Goal: Information Seeking & Learning: Learn about a topic

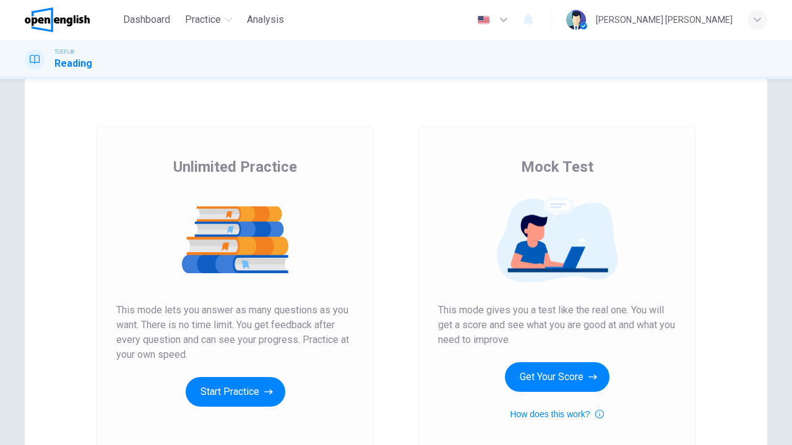
scroll to position [153, 0]
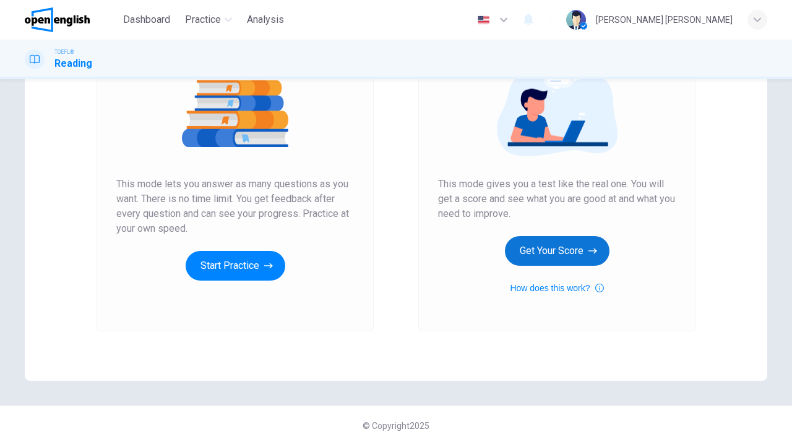
click at [582, 250] on button "Get Your Score" at bounding box center [557, 251] width 105 height 30
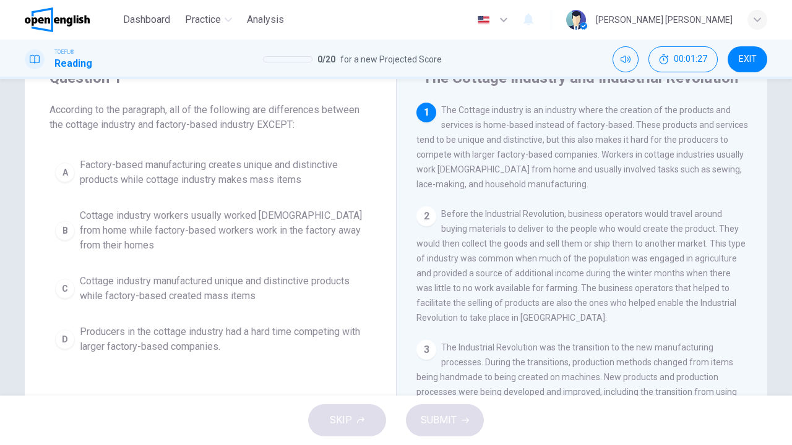
scroll to position [0, 0]
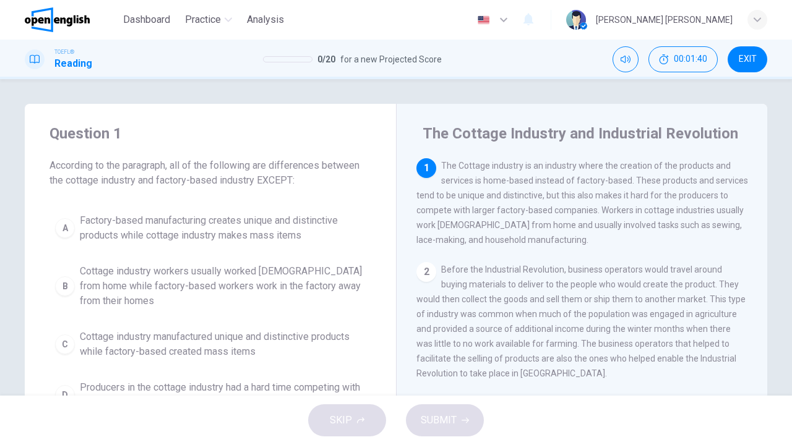
click at [424, 264] on div "2" at bounding box center [426, 272] width 20 height 20
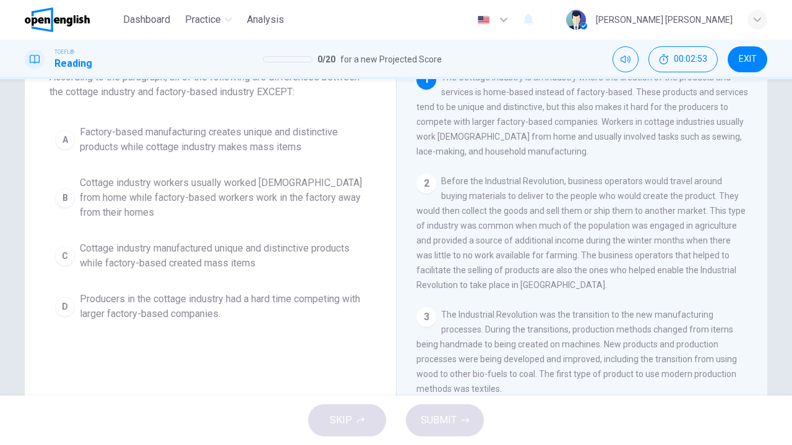
scroll to position [86, 0]
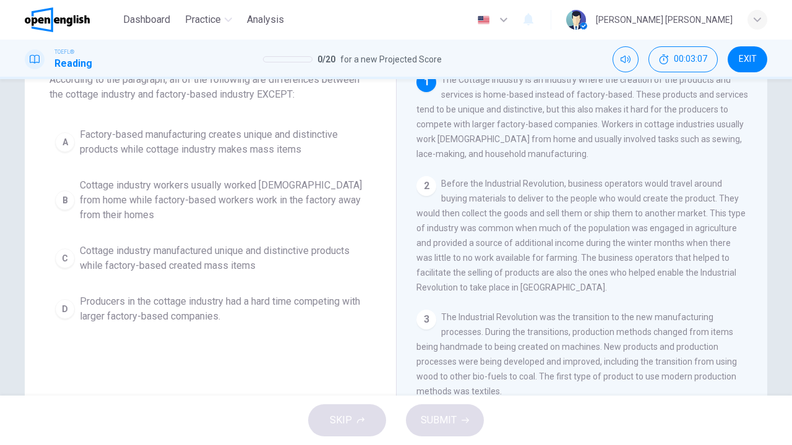
click at [284, 193] on span "Cottage industry workers usually worked [DEMOGRAPHIC_DATA] from home while fact…" at bounding box center [223, 200] width 286 height 45
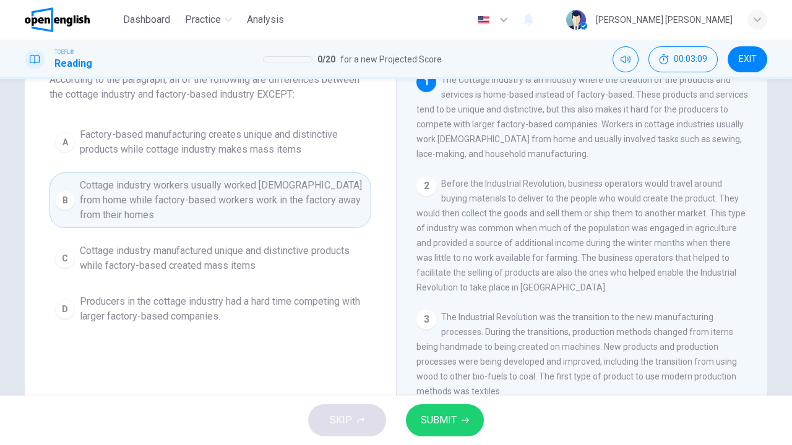
click at [473, 418] on button "SUBMIT" at bounding box center [445, 421] width 78 height 32
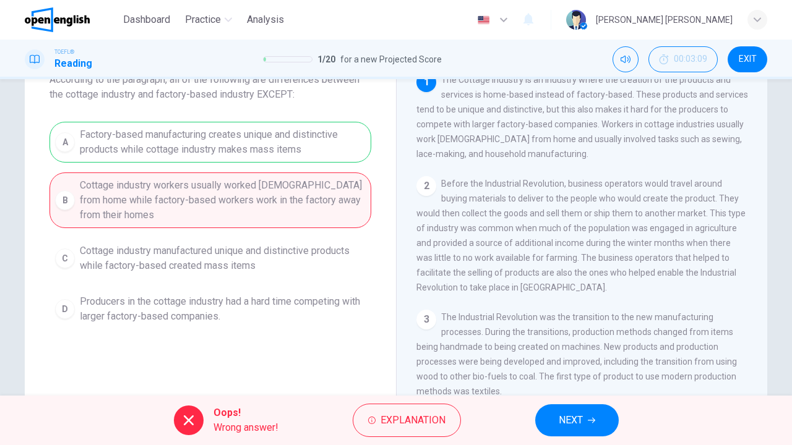
click at [603, 413] on button "NEXT" at bounding box center [577, 421] width 84 height 32
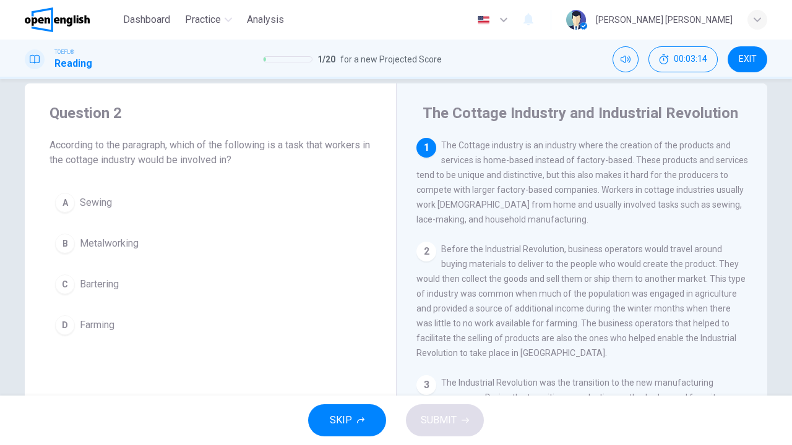
scroll to position [2, 0]
click at [424, 252] on div "2" at bounding box center [426, 249] width 20 height 20
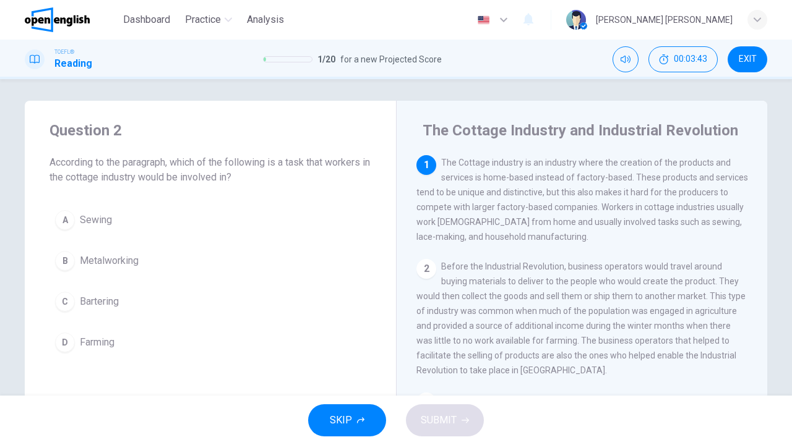
click at [61, 220] on div "A" at bounding box center [65, 220] width 20 height 20
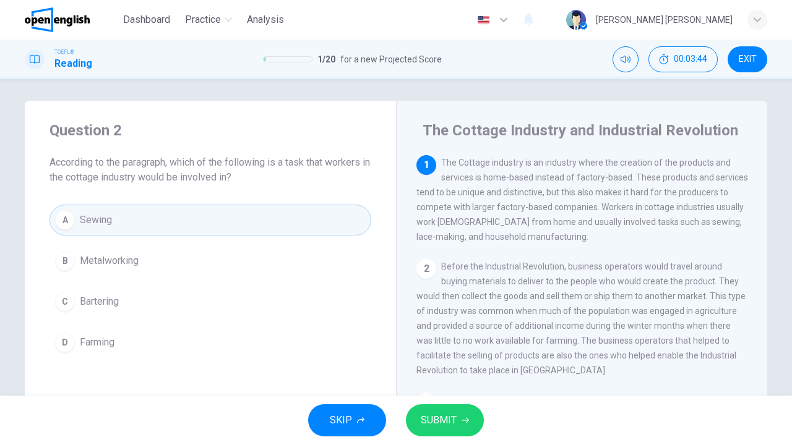
click at [455, 410] on button "SUBMIT" at bounding box center [445, 421] width 78 height 32
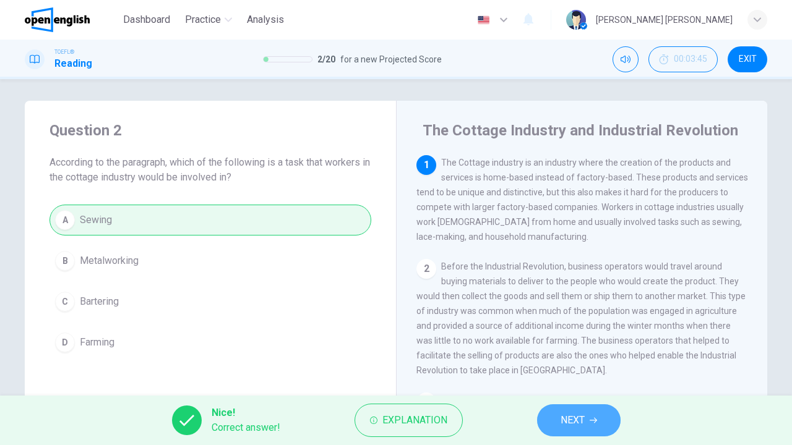
click at [592, 418] on icon "button" at bounding box center [593, 420] width 7 height 7
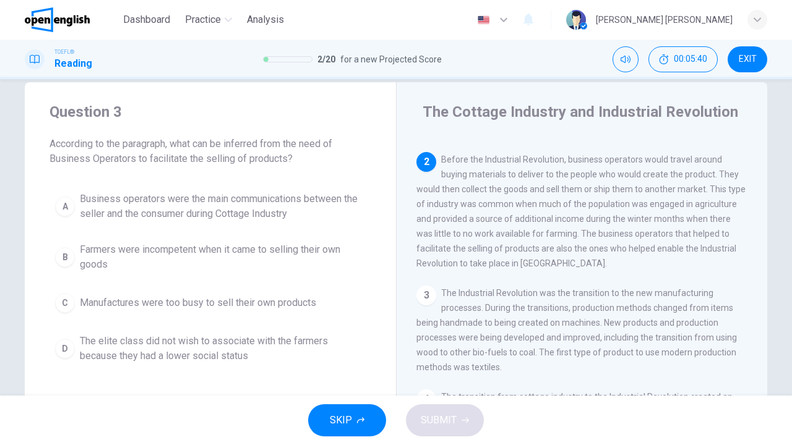
scroll to position [24, 0]
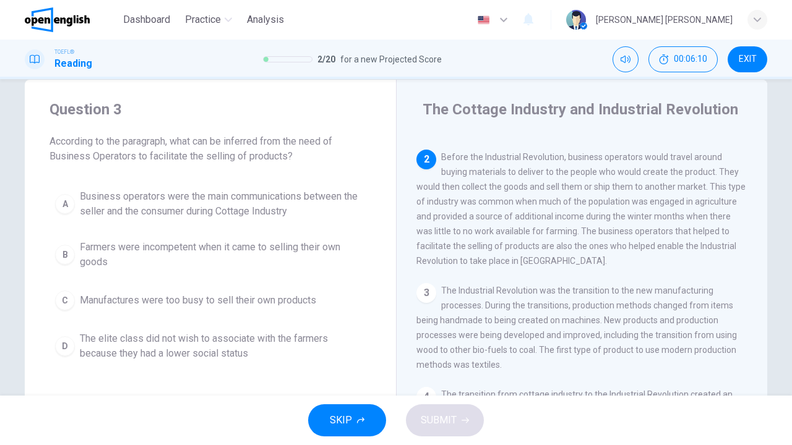
click at [338, 232] on div "A Business operators were the main communications between the seller and the co…" at bounding box center [210, 275] width 322 height 183
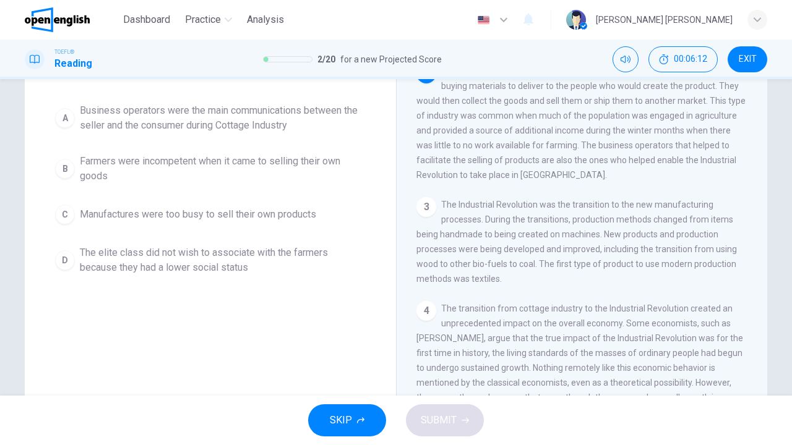
scroll to position [105, 0]
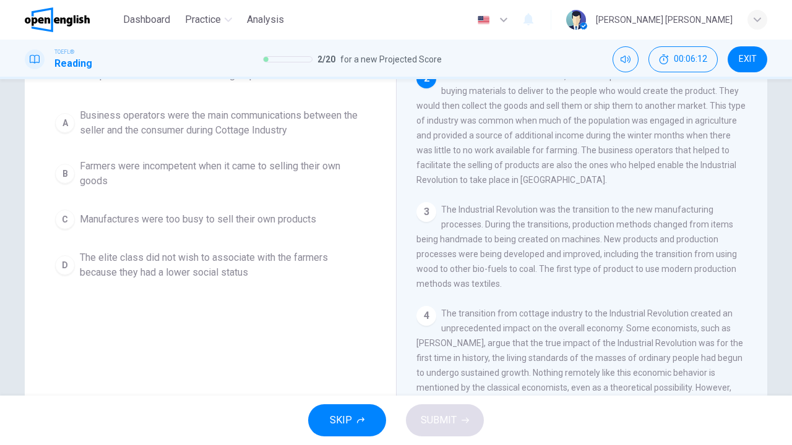
click at [149, 129] on span "Business operators were the main communications between the seller and the cons…" at bounding box center [223, 123] width 286 height 30
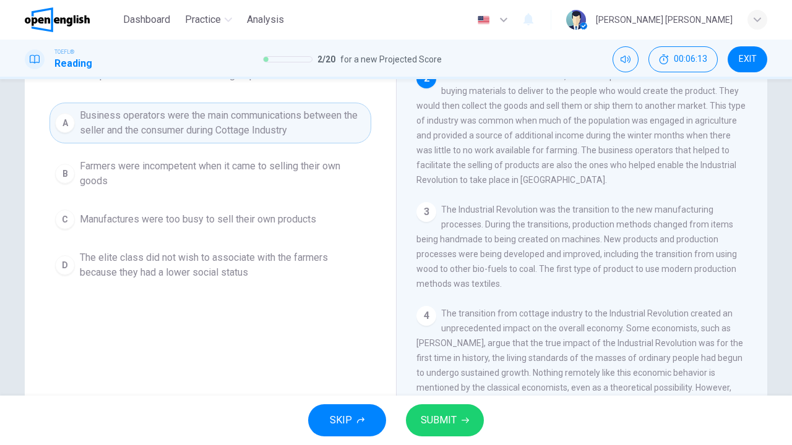
click at [450, 420] on span "SUBMIT" at bounding box center [439, 420] width 36 height 17
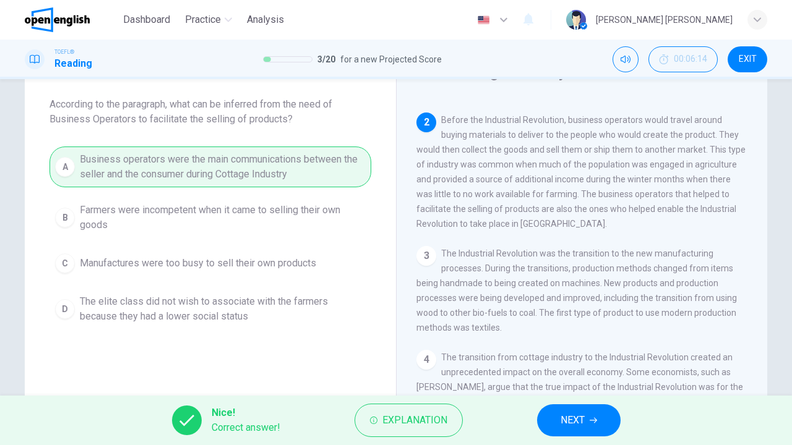
scroll to position [39, 0]
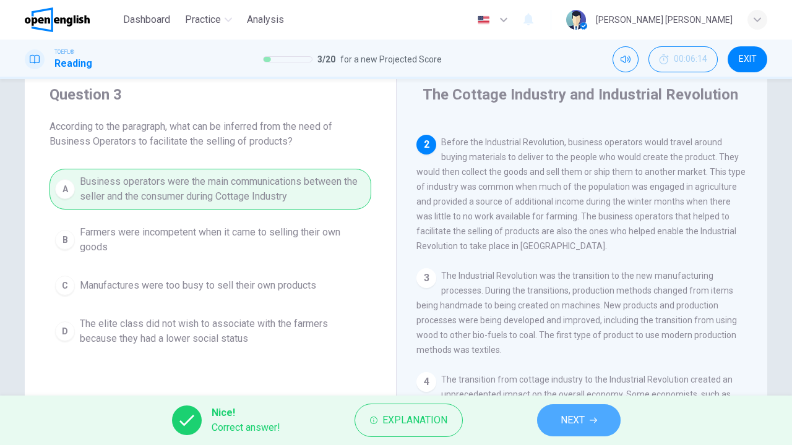
click at [568, 421] on span "NEXT" at bounding box center [573, 420] width 24 height 17
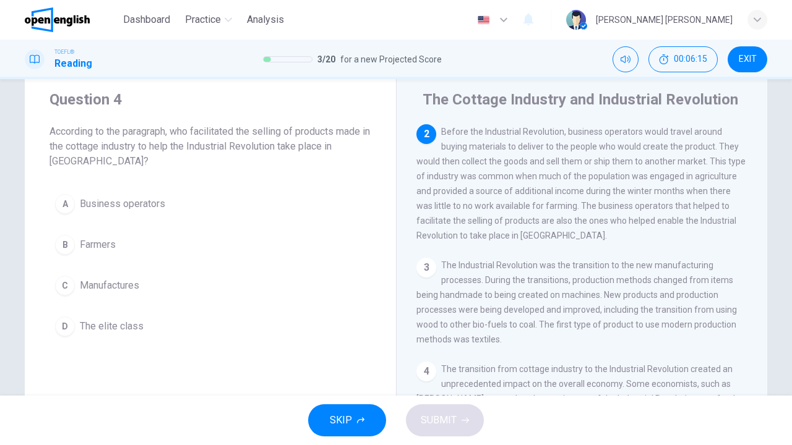
scroll to position [28, 0]
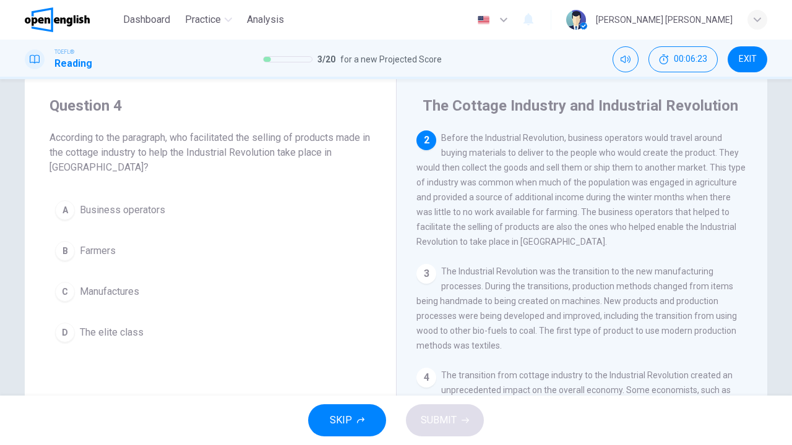
click at [293, 259] on button "B Farmers" at bounding box center [210, 251] width 322 height 31
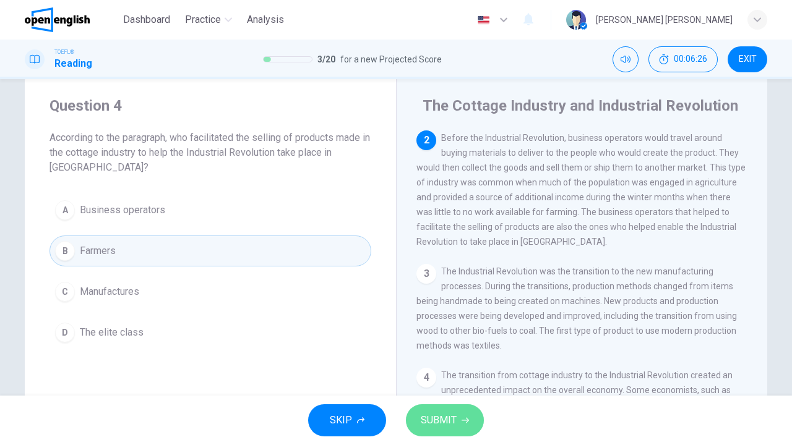
click at [441, 417] on span "SUBMIT" at bounding box center [439, 420] width 36 height 17
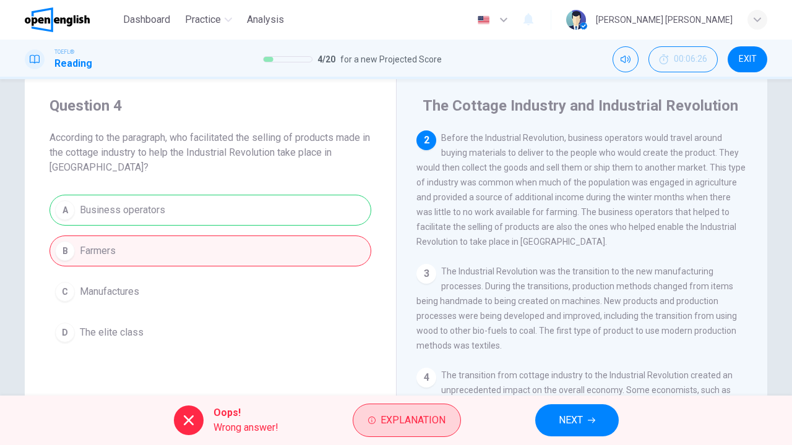
click at [376, 416] on button "Explanation" at bounding box center [407, 420] width 108 height 33
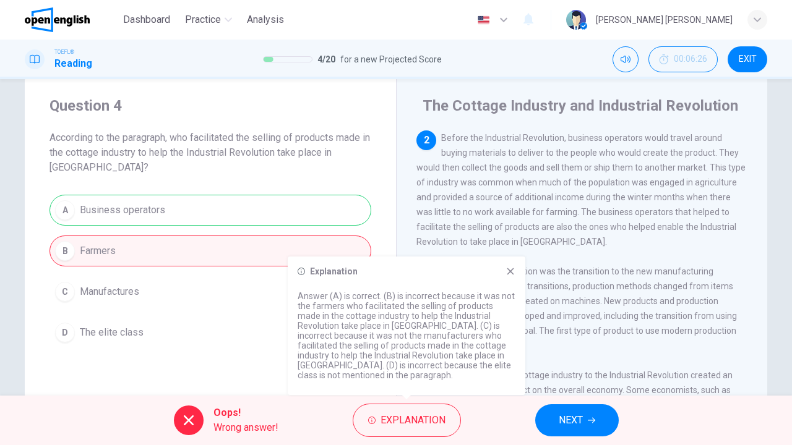
click at [510, 275] on icon at bounding box center [511, 272] width 10 height 10
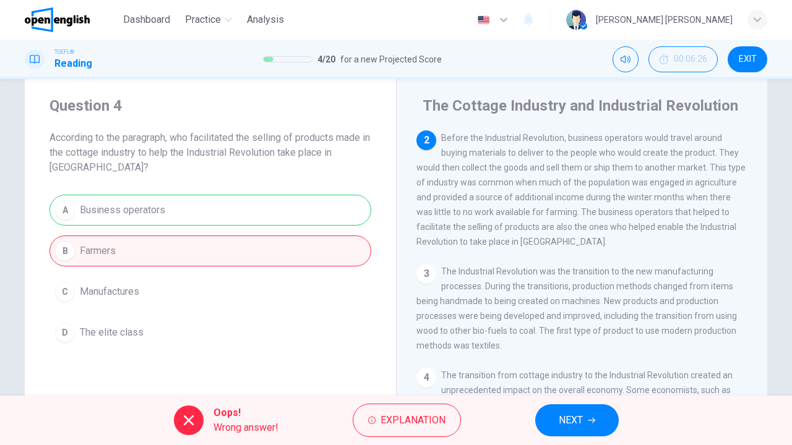
click at [591, 418] on icon "button" at bounding box center [591, 420] width 7 height 7
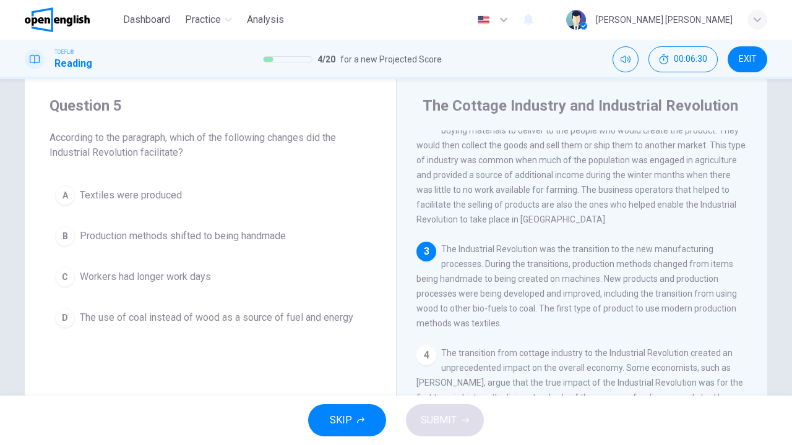
scroll to position [157, 0]
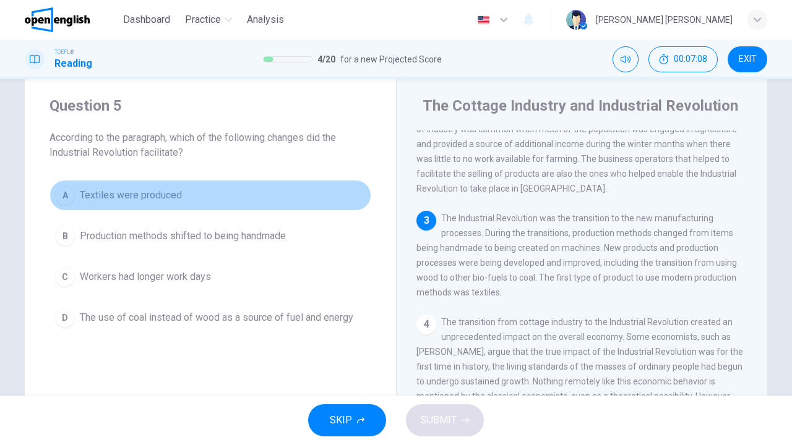
click at [167, 196] on span "Textiles were produced" at bounding box center [131, 195] width 102 height 15
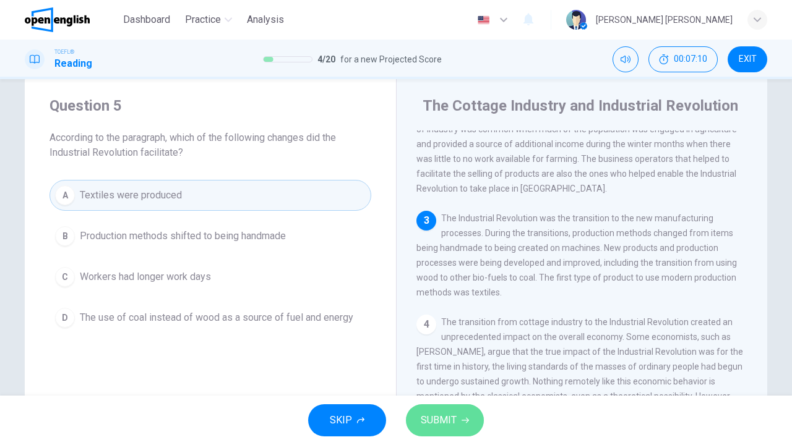
click at [440, 405] on button "SUBMIT" at bounding box center [445, 421] width 78 height 32
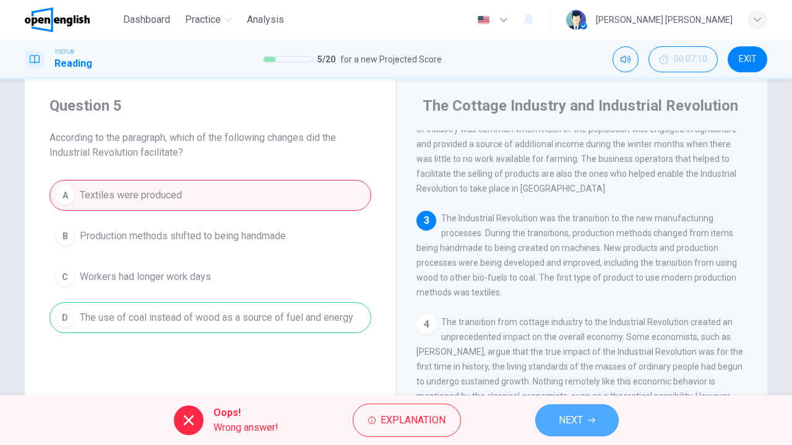
click at [585, 416] on button "NEXT" at bounding box center [577, 421] width 84 height 32
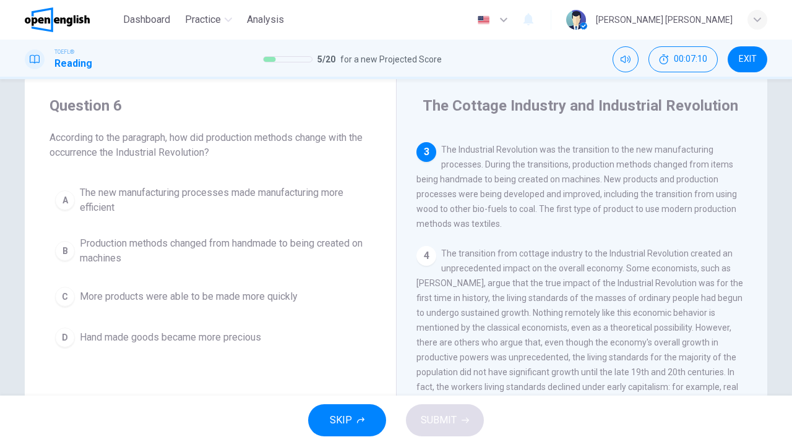
scroll to position [238, 0]
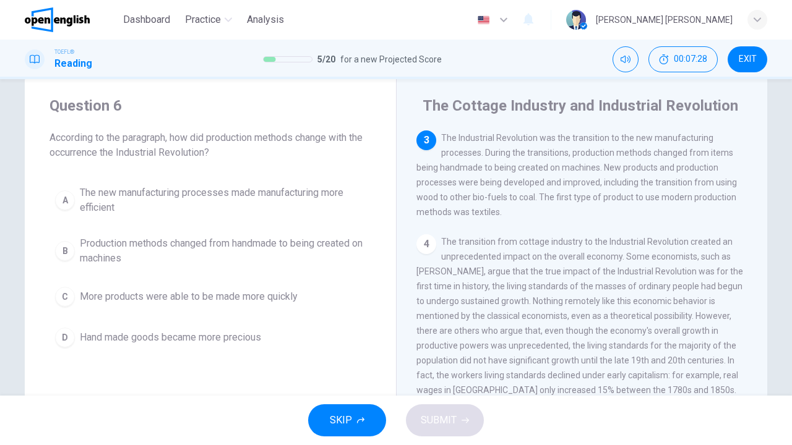
click at [145, 240] on span "Production methods changed from handmade to being created on machines" at bounding box center [223, 251] width 286 height 30
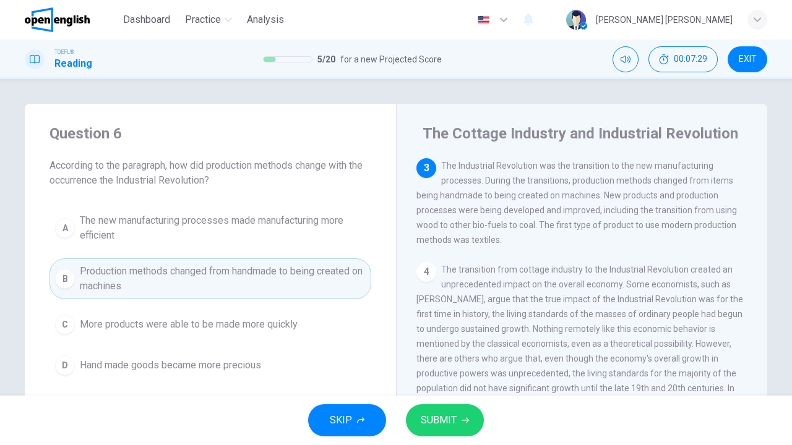
scroll to position [0, 0]
click at [423, 426] on span "SUBMIT" at bounding box center [439, 420] width 36 height 17
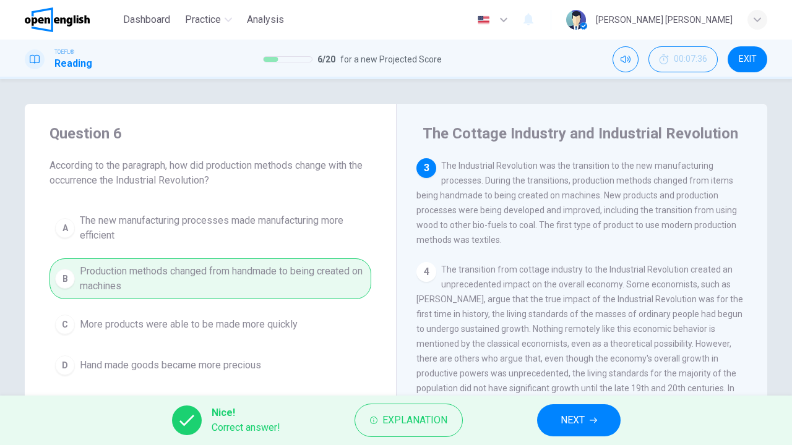
click at [554, 410] on button "NEXT" at bounding box center [579, 421] width 84 height 32
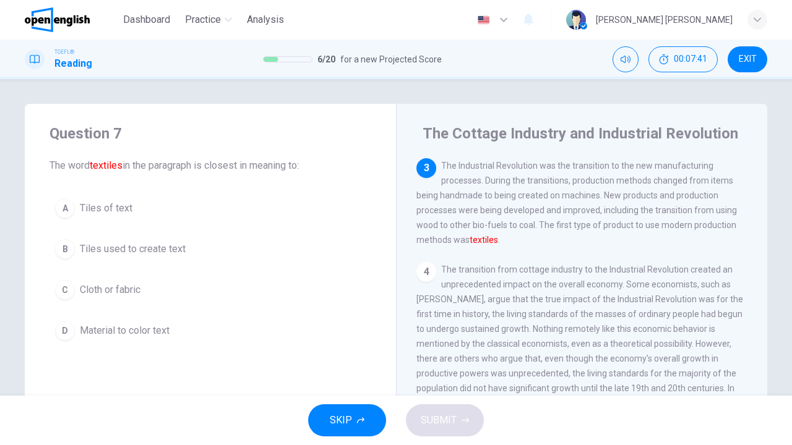
click at [450, 419] on div "SKIP SUBMIT" at bounding box center [396, 420] width 792 height 49
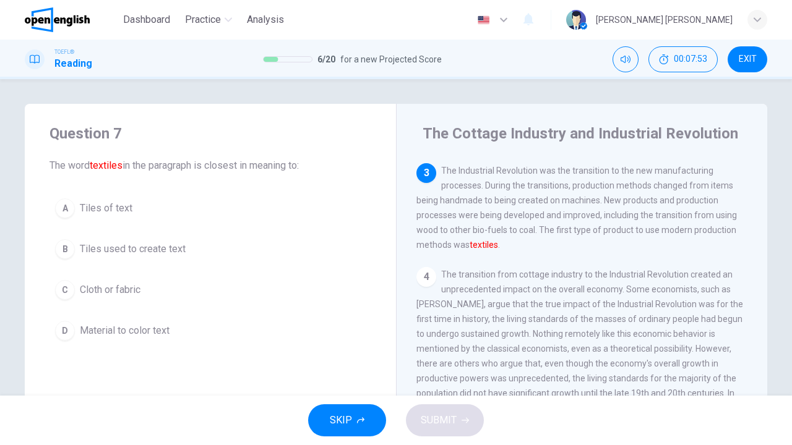
click at [119, 326] on span "Material to color text" at bounding box center [125, 331] width 90 height 15
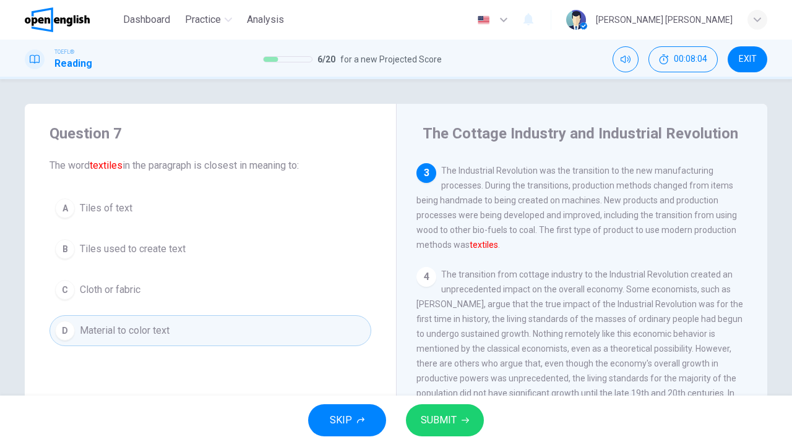
click at [132, 255] on span "Tiles used to create text" at bounding box center [133, 249] width 106 height 15
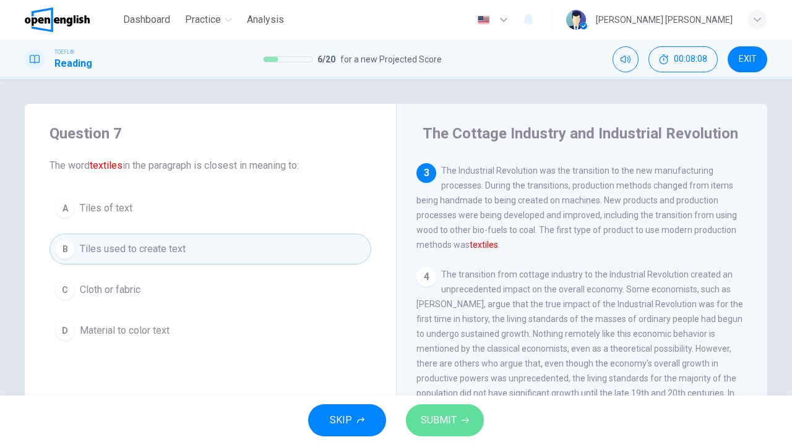
click at [455, 429] on button "SUBMIT" at bounding box center [445, 421] width 78 height 32
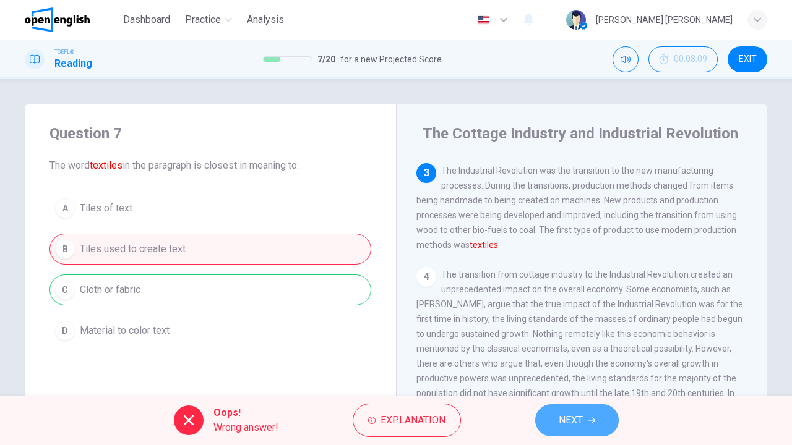
click at [578, 422] on span "NEXT" at bounding box center [571, 420] width 24 height 17
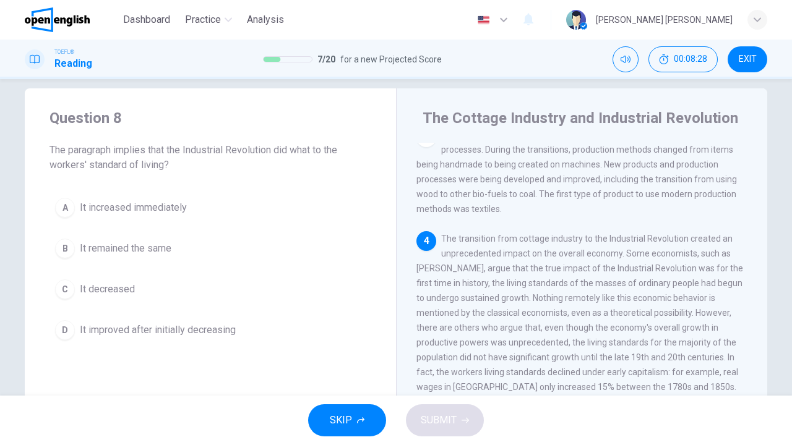
scroll to position [18, 0]
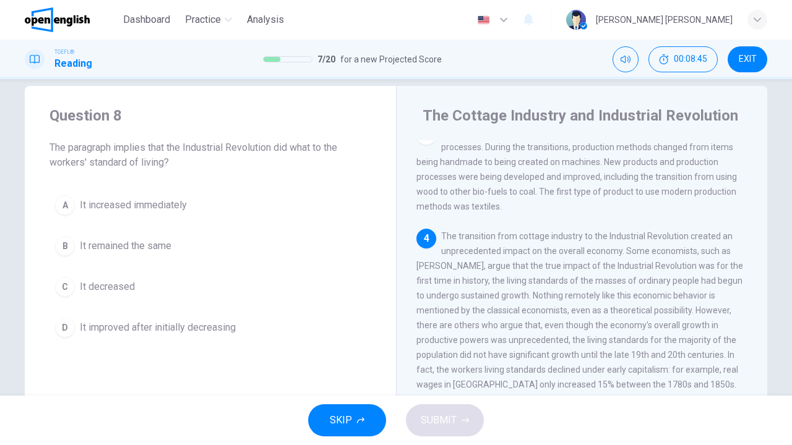
click at [515, 279] on span "The transition from cottage industry to the Industrial Revolution created an un…" at bounding box center [579, 310] width 327 height 158
drag, startPoint x: 515, startPoint y: 279, endPoint x: 531, endPoint y: 282, distance: 15.8
click at [531, 282] on span "The transition from cottage industry to the Industrial Revolution created an un…" at bounding box center [579, 310] width 327 height 158
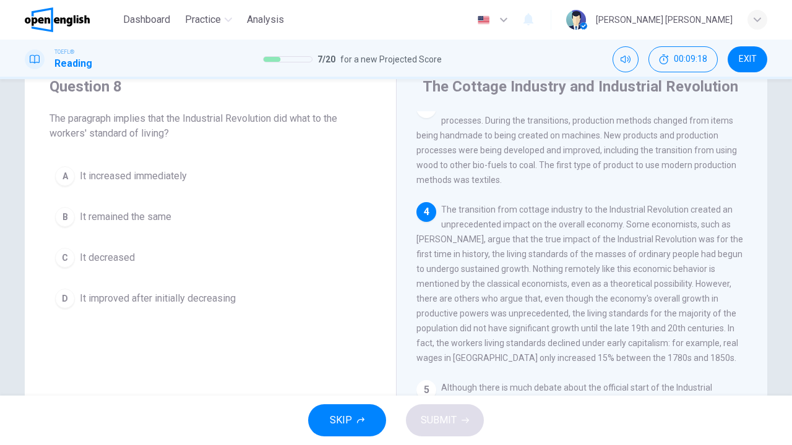
scroll to position [253, 0]
click at [101, 260] on span "It decreased" at bounding box center [107, 258] width 55 height 15
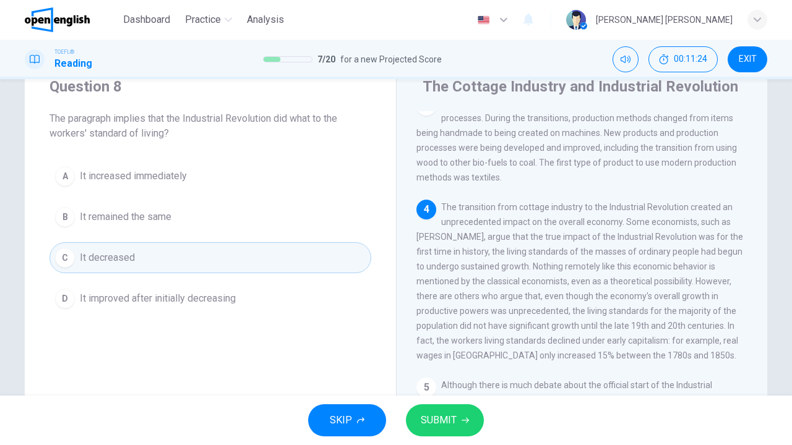
click at [454, 402] on div "SKIP SUBMIT" at bounding box center [396, 420] width 792 height 49
click at [457, 412] on button "SUBMIT" at bounding box center [445, 421] width 78 height 32
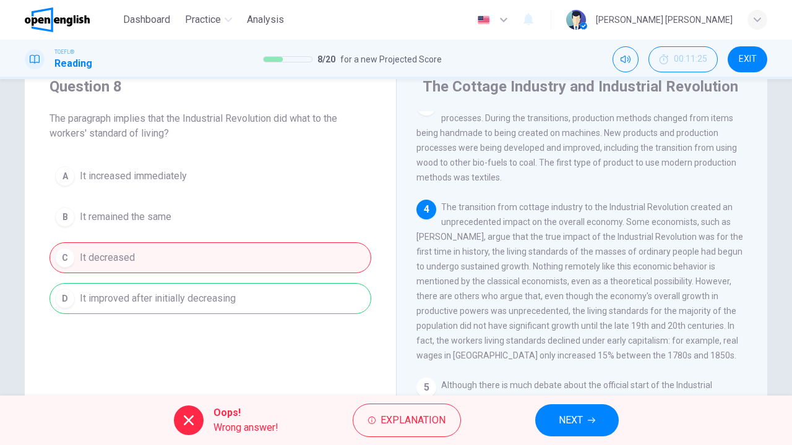
click at [605, 420] on button "NEXT" at bounding box center [577, 421] width 84 height 32
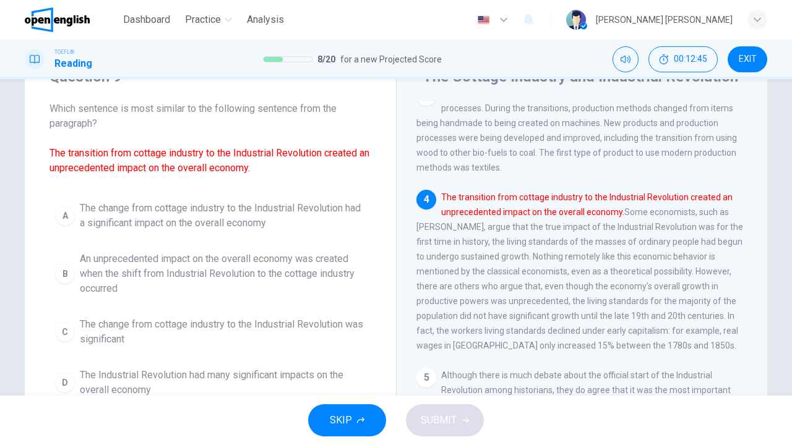
scroll to position [113, 0]
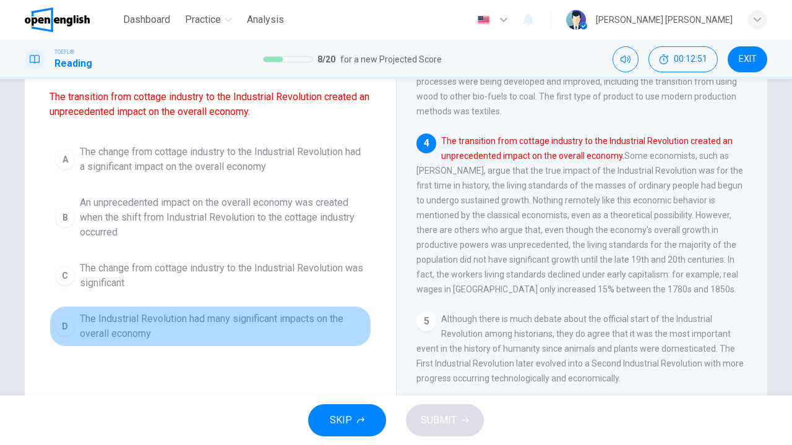
click at [215, 332] on span "The Industrial Revolution had many significant impacts on the overall economy" at bounding box center [223, 327] width 286 height 30
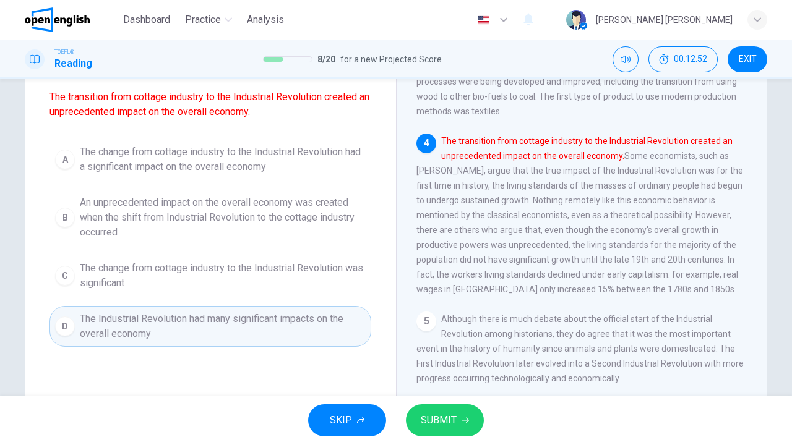
click at [421, 415] on span "SUBMIT" at bounding box center [439, 420] width 36 height 17
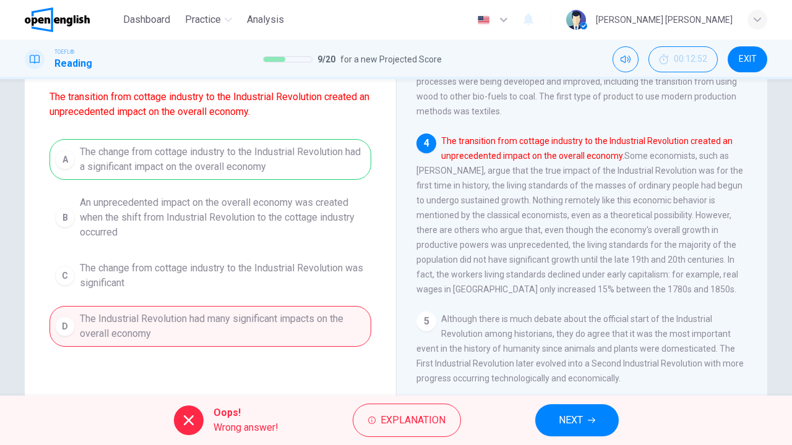
click at [609, 419] on button "NEXT" at bounding box center [577, 421] width 84 height 32
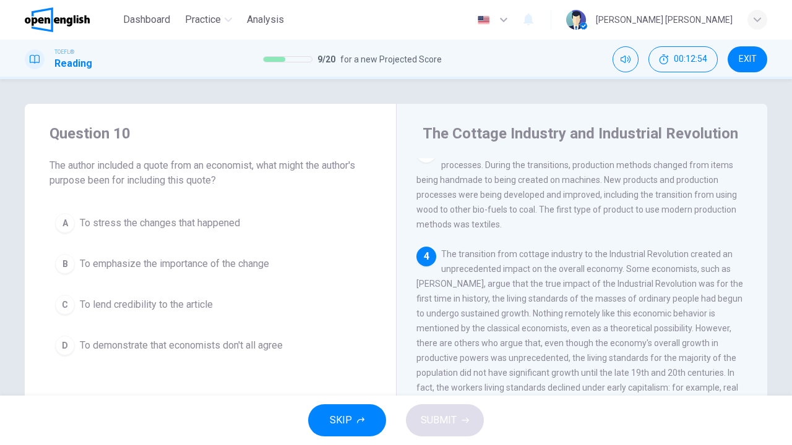
scroll to position [5, 0]
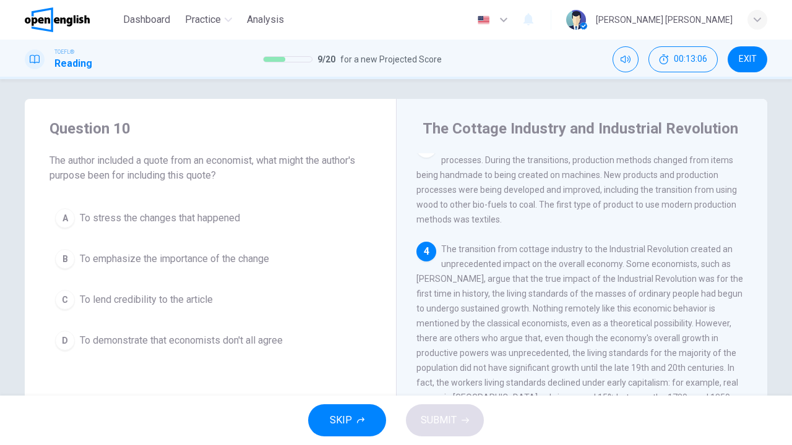
click at [191, 337] on span "To demonstrate that economists don't all agree" at bounding box center [181, 341] width 203 height 15
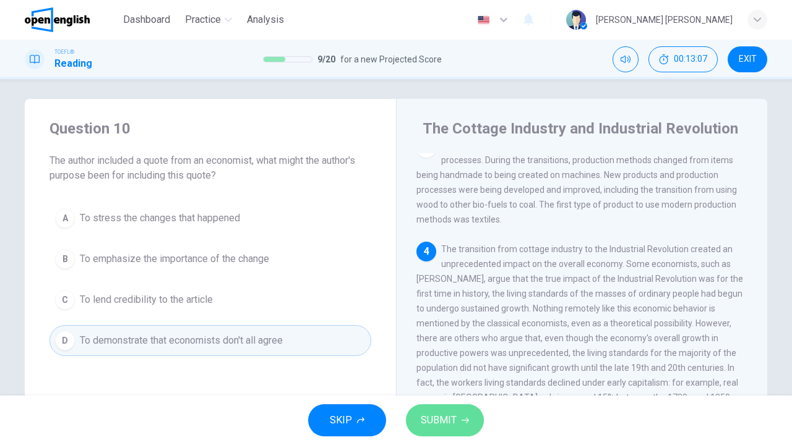
click at [478, 423] on button "SUBMIT" at bounding box center [445, 421] width 78 height 32
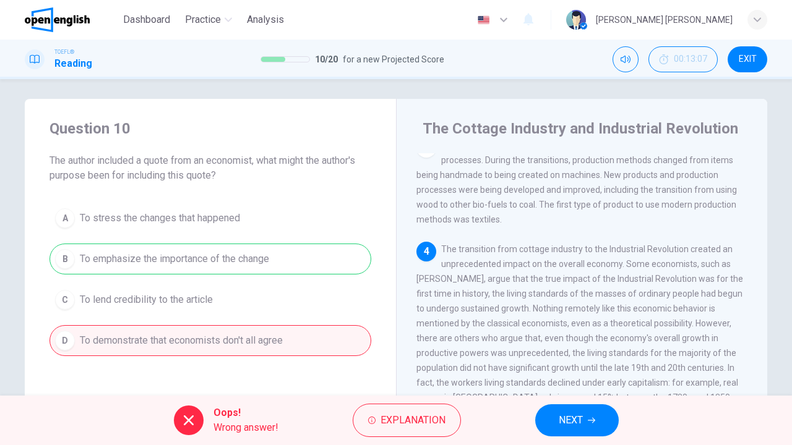
click at [551, 419] on button "NEXT" at bounding box center [577, 421] width 84 height 32
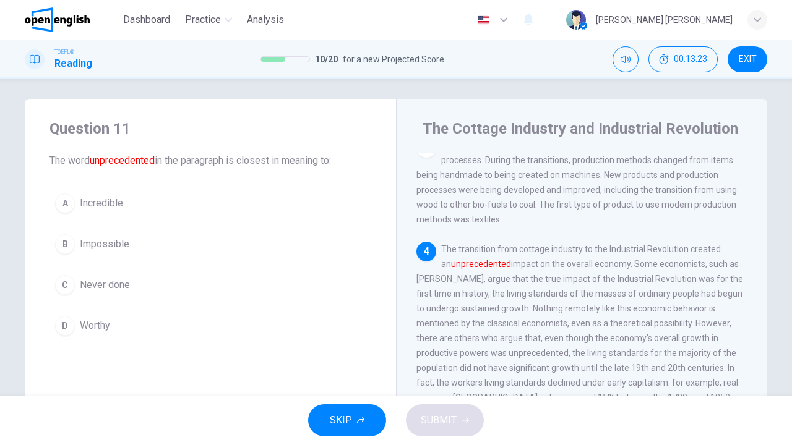
click at [110, 192] on button "A Incredible" at bounding box center [210, 203] width 322 height 31
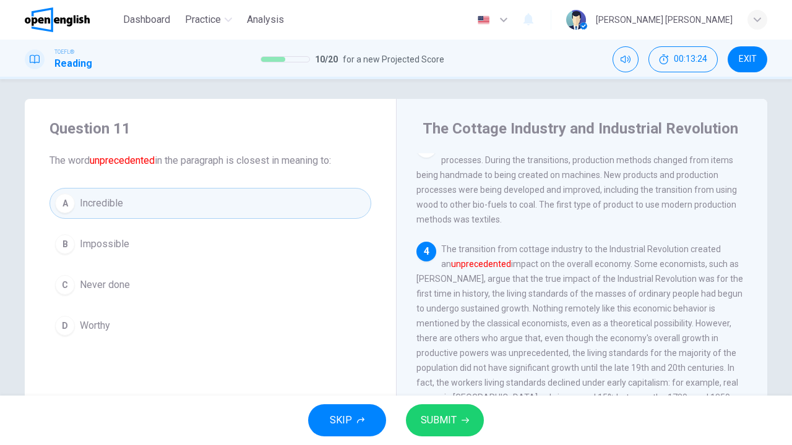
click at [436, 417] on span "SUBMIT" at bounding box center [439, 420] width 36 height 17
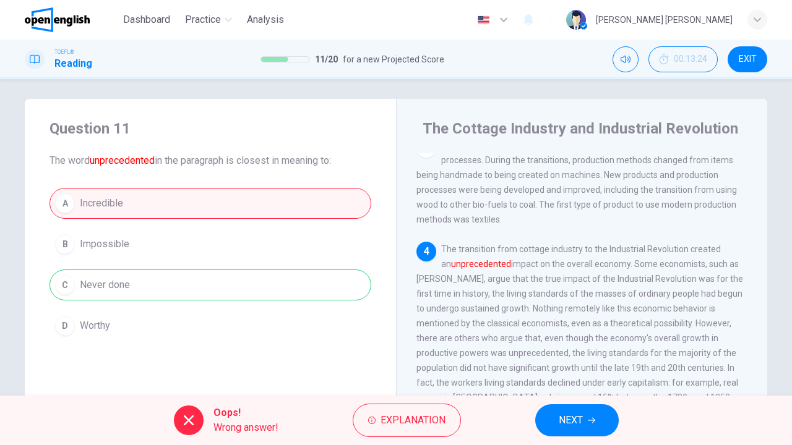
click at [583, 416] on button "NEXT" at bounding box center [577, 421] width 84 height 32
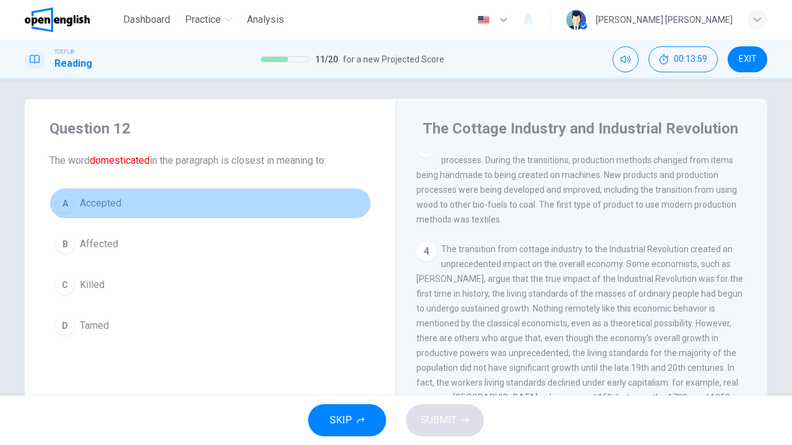
click at [61, 204] on div "A" at bounding box center [65, 204] width 20 height 20
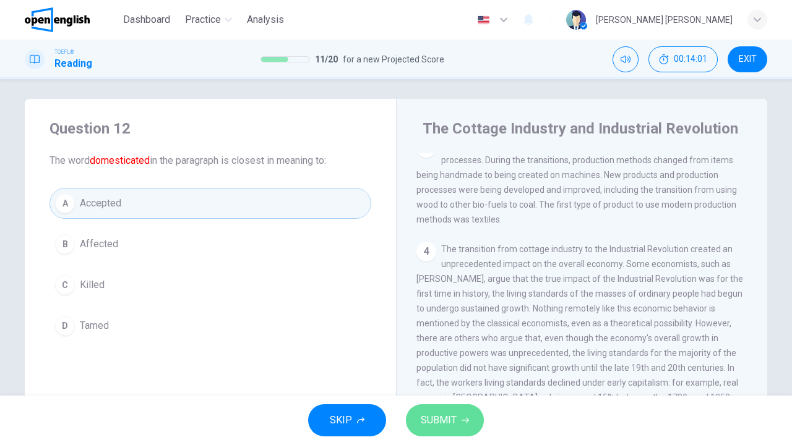
click at [475, 424] on button "SUBMIT" at bounding box center [445, 421] width 78 height 32
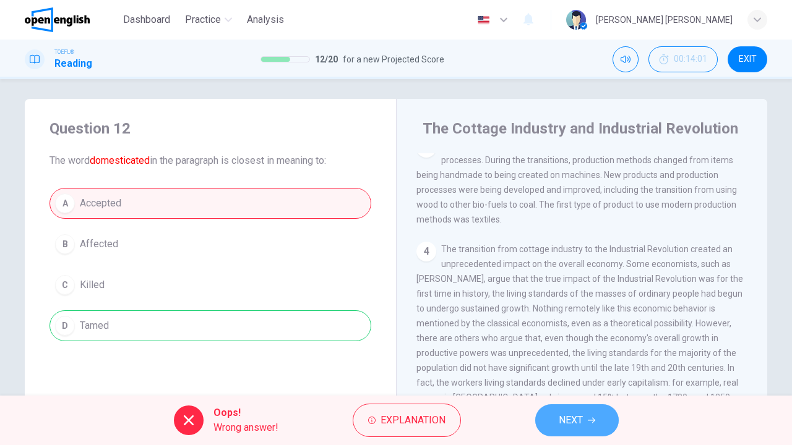
click at [556, 418] on button "NEXT" at bounding box center [577, 421] width 84 height 32
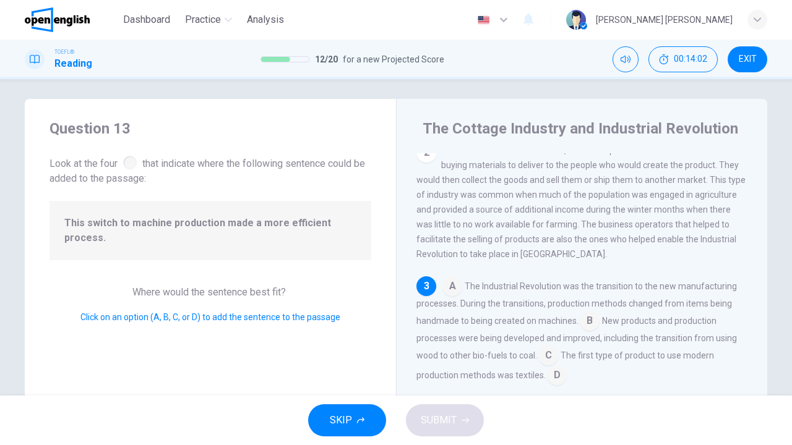
scroll to position [114, 0]
click at [123, 163] on div at bounding box center [130, 163] width 14 height 14
click at [444, 290] on input at bounding box center [452, 288] width 20 height 20
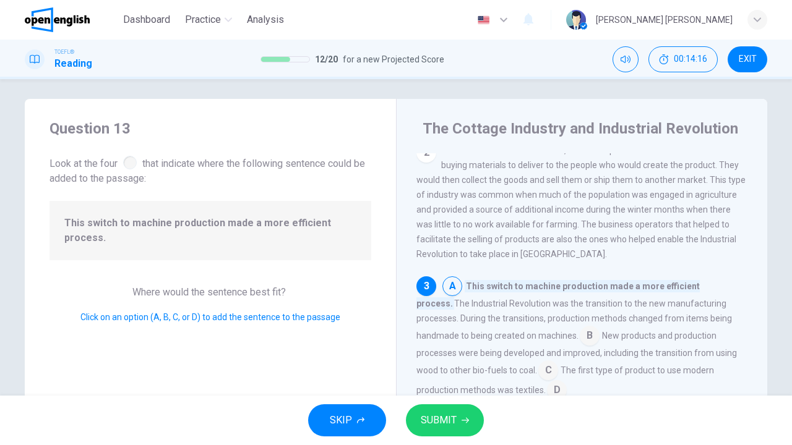
click at [580, 344] on input at bounding box center [590, 337] width 20 height 20
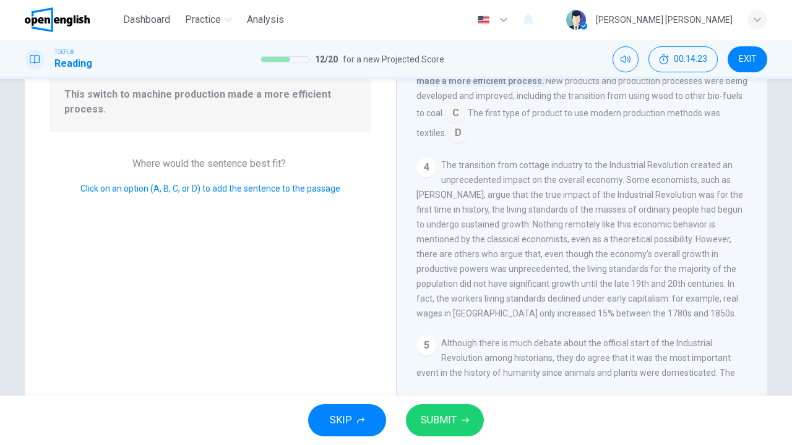
scroll to position [0, 0]
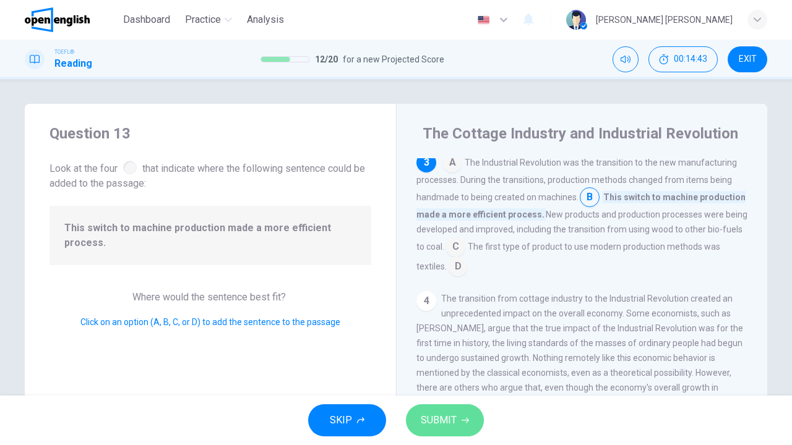
click at [449, 421] on span "SUBMIT" at bounding box center [439, 420] width 36 height 17
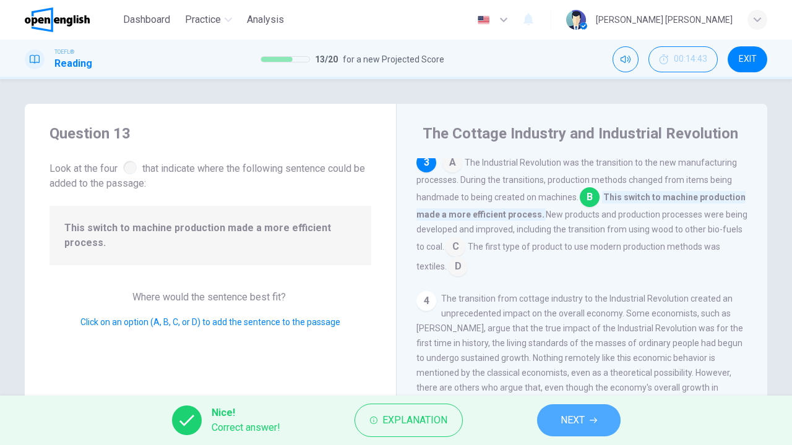
click at [602, 423] on button "NEXT" at bounding box center [579, 421] width 84 height 32
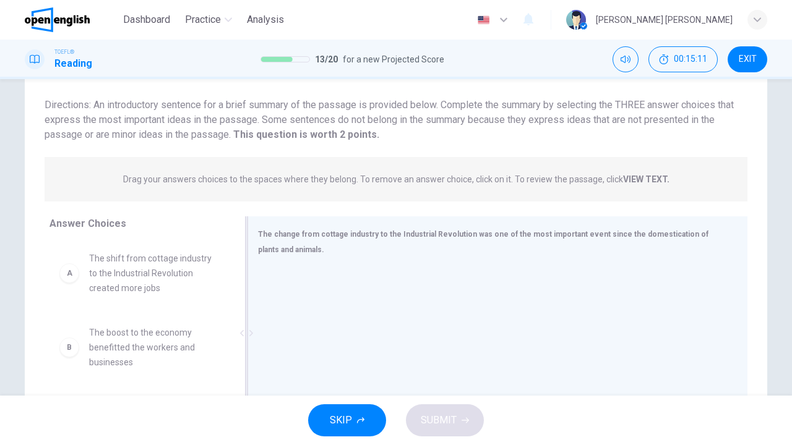
scroll to position [163, 0]
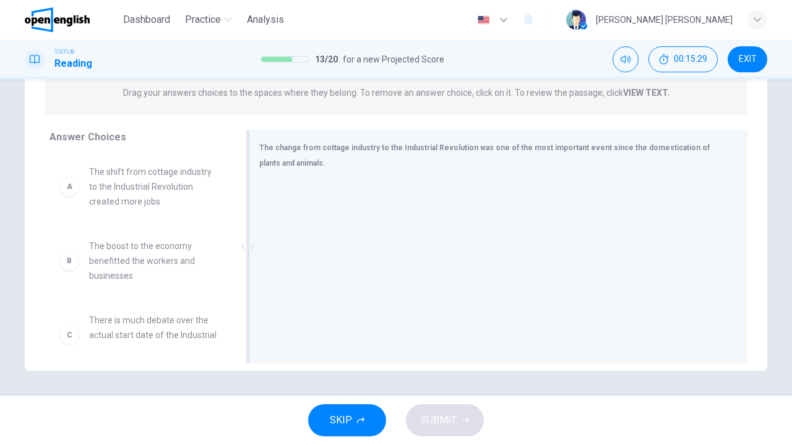
drag, startPoint x: 235, startPoint y: 183, endPoint x: 237, endPoint y: 204, distance: 21.1
click at [240, 204] on div at bounding box center [247, 247] width 15 height 234
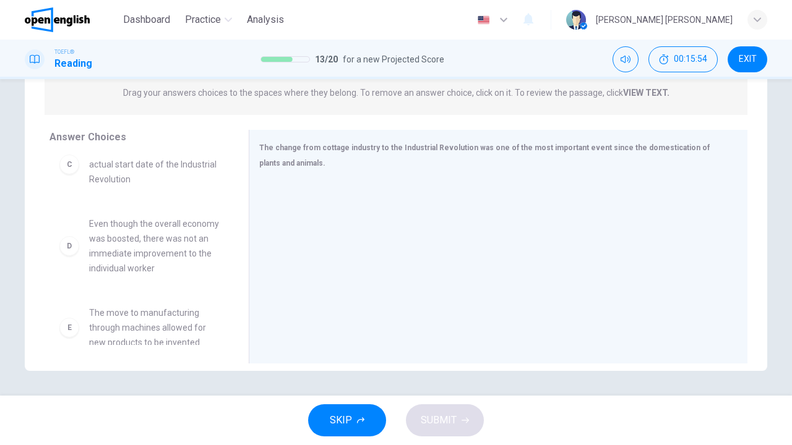
scroll to position [184, 0]
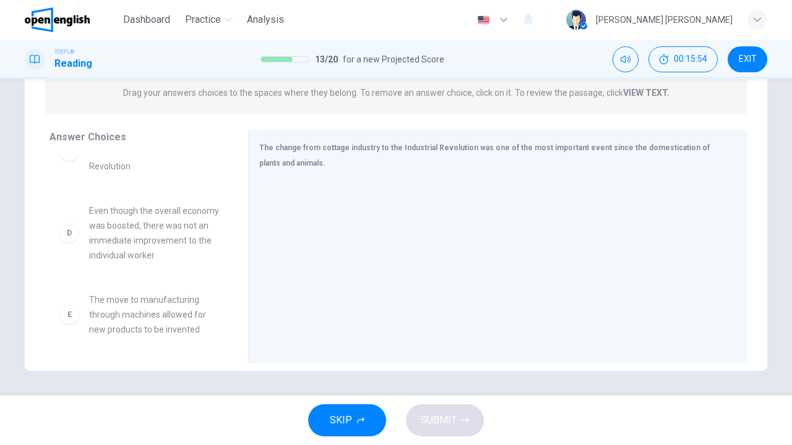
click at [109, 212] on span "Even though the overall economy was boosted, there was not an immediate improve…" at bounding box center [154, 233] width 130 height 59
click at [93, 332] on span "The move to manufacturing through machines allowed for new products to be inven…" at bounding box center [154, 315] width 130 height 45
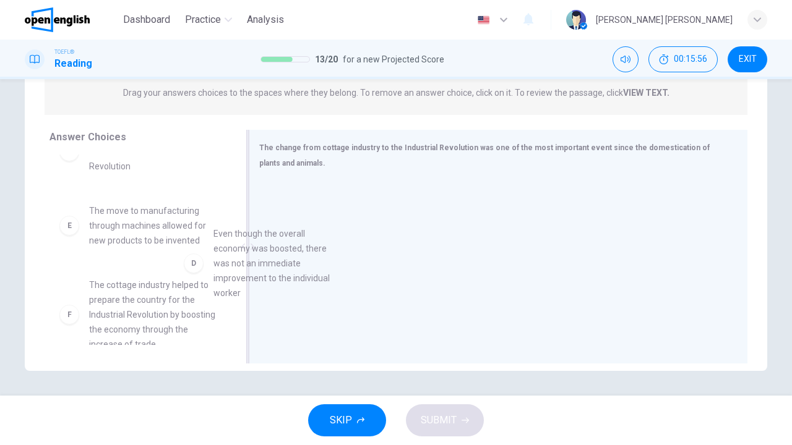
drag, startPoint x: 116, startPoint y: 219, endPoint x: 408, endPoint y: 251, distance: 294.4
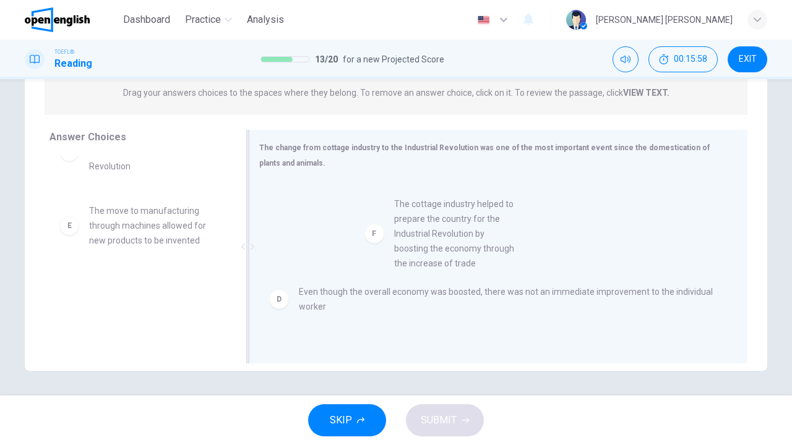
scroll to position [196, 0]
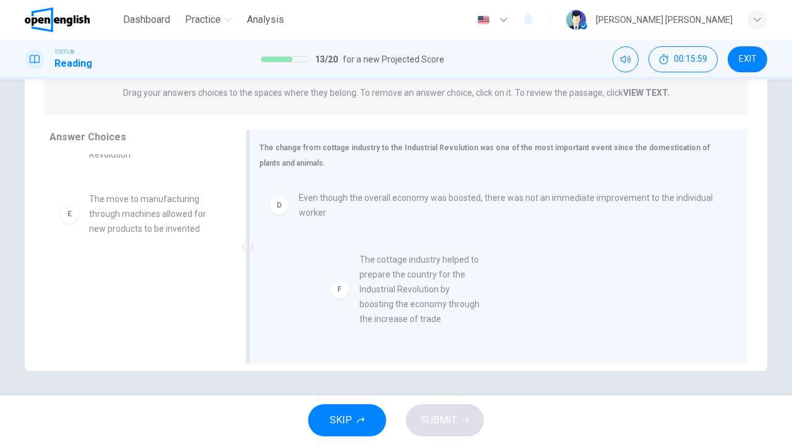
drag, startPoint x: 160, startPoint y: 343, endPoint x: 433, endPoint y: 314, distance: 275.0
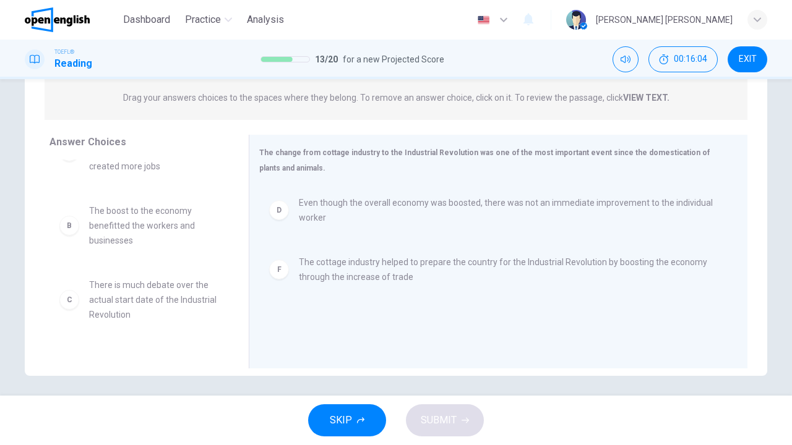
scroll to position [0, 0]
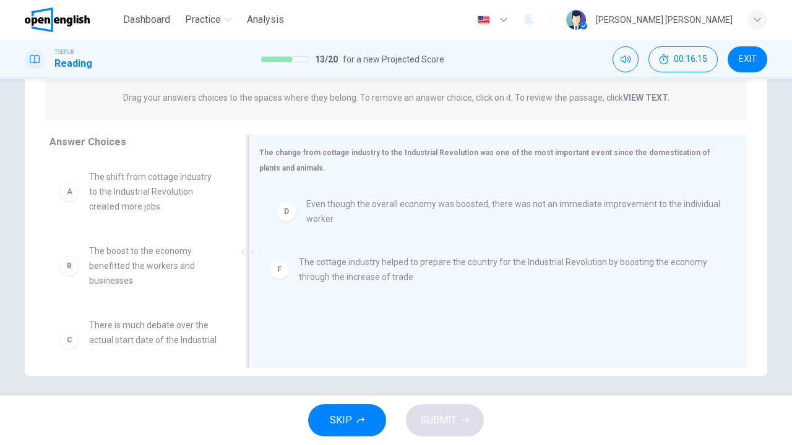
drag, startPoint x: 292, startPoint y: 216, endPoint x: 306, endPoint y: 222, distance: 15.0
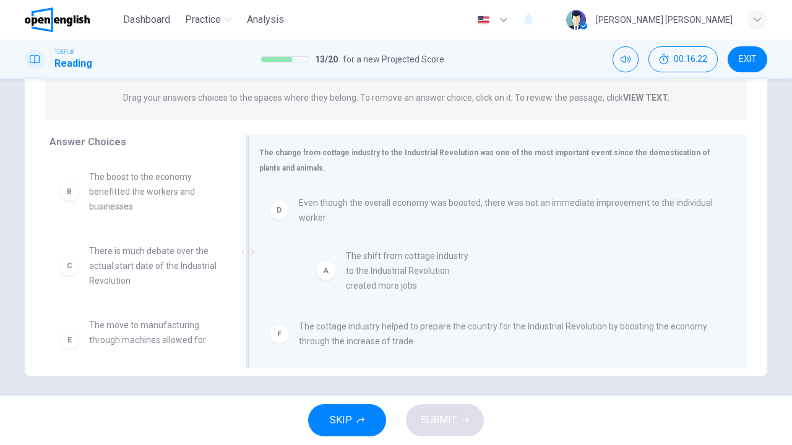
drag, startPoint x: 179, startPoint y: 204, endPoint x: 442, endPoint y: 289, distance: 275.7
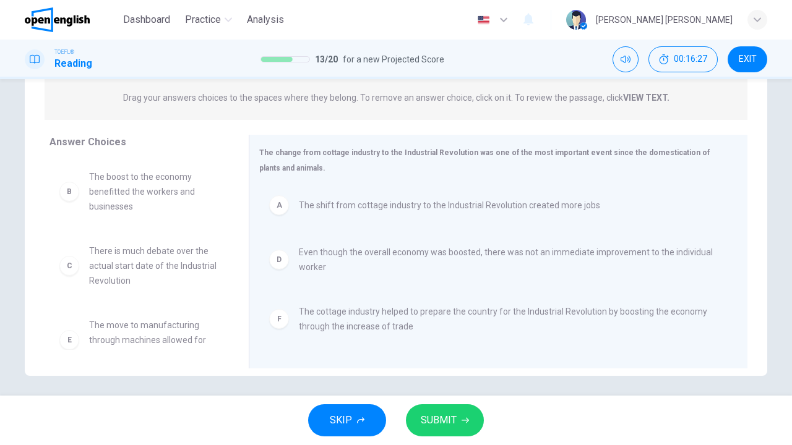
click at [444, 435] on button "SUBMIT" at bounding box center [445, 421] width 78 height 32
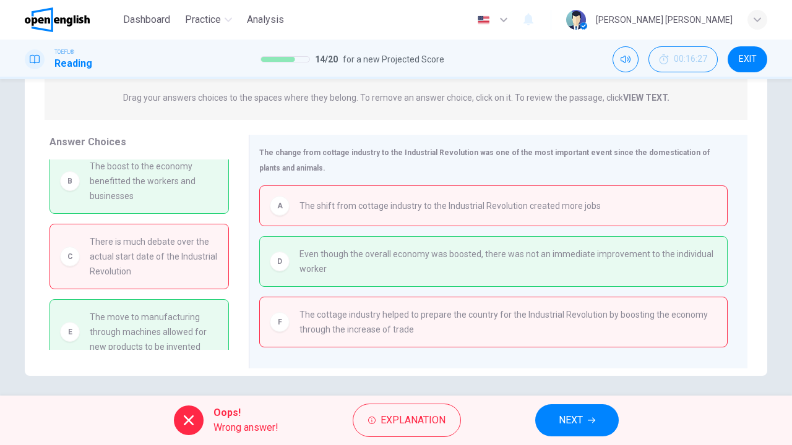
scroll to position [26, 0]
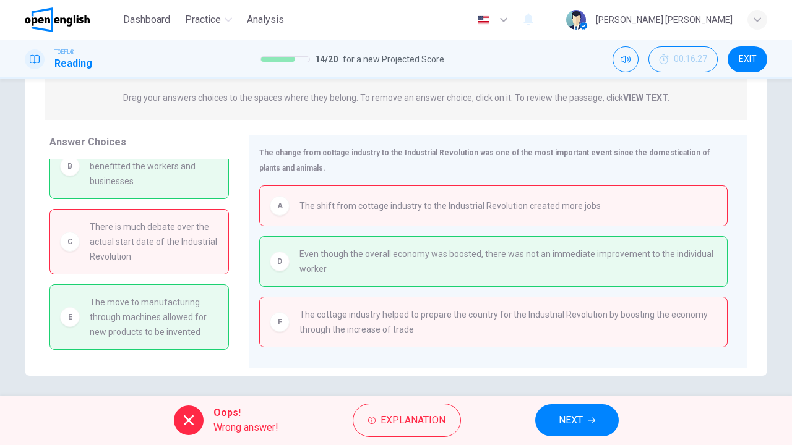
click at [593, 423] on icon "button" at bounding box center [591, 420] width 7 height 7
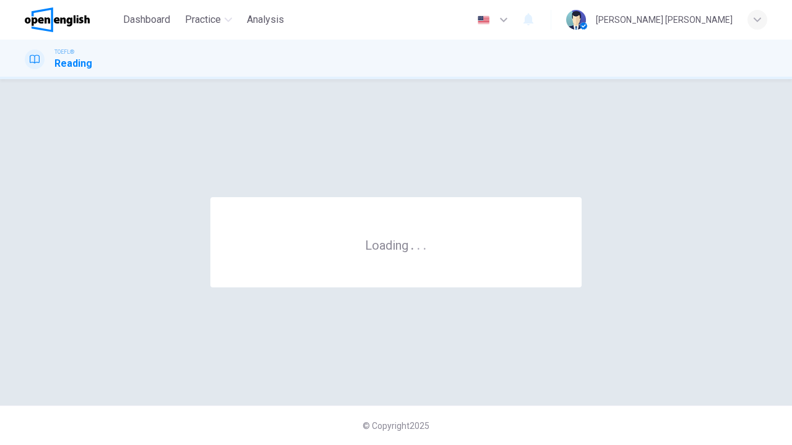
scroll to position [0, 0]
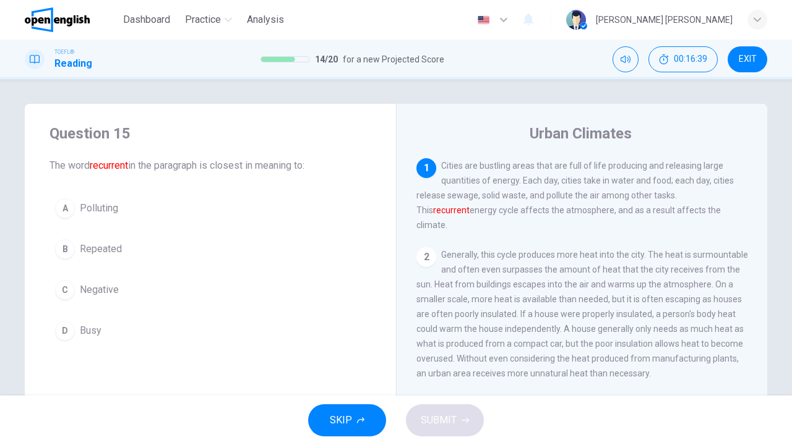
click at [57, 246] on div "B" at bounding box center [65, 249] width 20 height 20
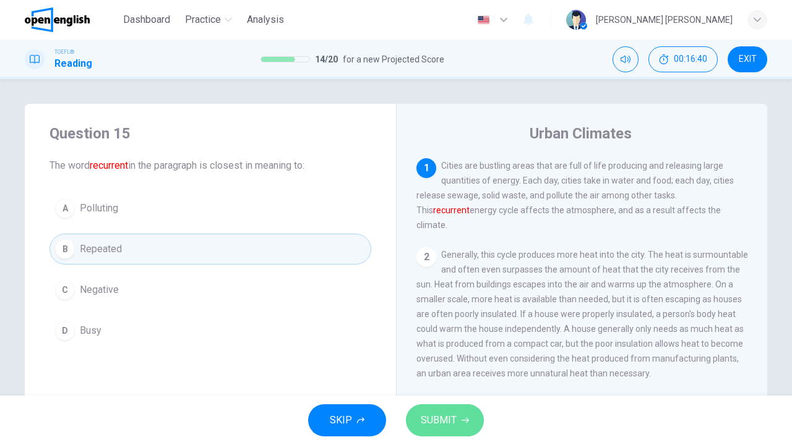
click at [473, 425] on button "SUBMIT" at bounding box center [445, 421] width 78 height 32
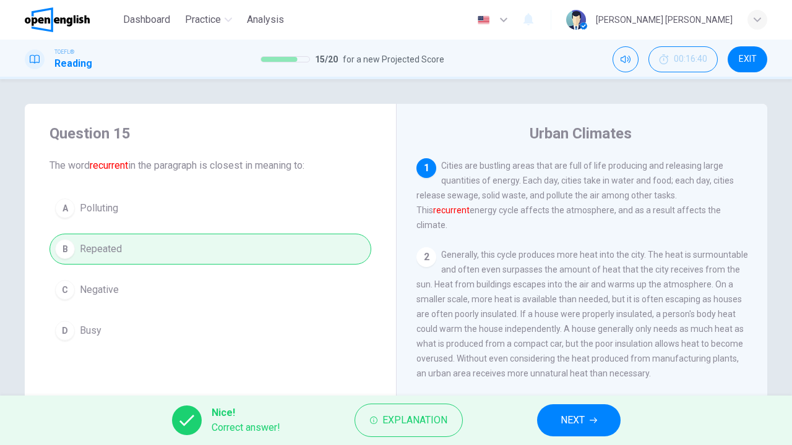
click at [568, 438] on div "Nice! Correct answer! Explanation NEXT" at bounding box center [396, 420] width 792 height 49
click at [567, 434] on button "NEXT" at bounding box center [579, 421] width 84 height 32
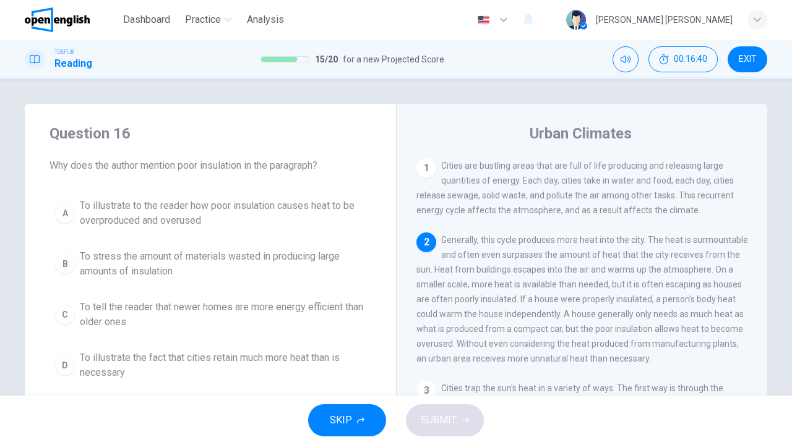
scroll to position [74, 0]
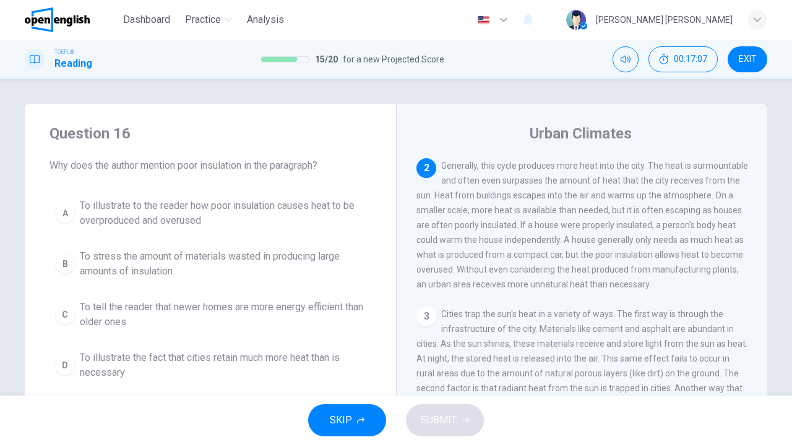
click at [263, 206] on span "To illustrate to the reader how poor insulation causes heat to be overproduced …" at bounding box center [223, 214] width 286 height 30
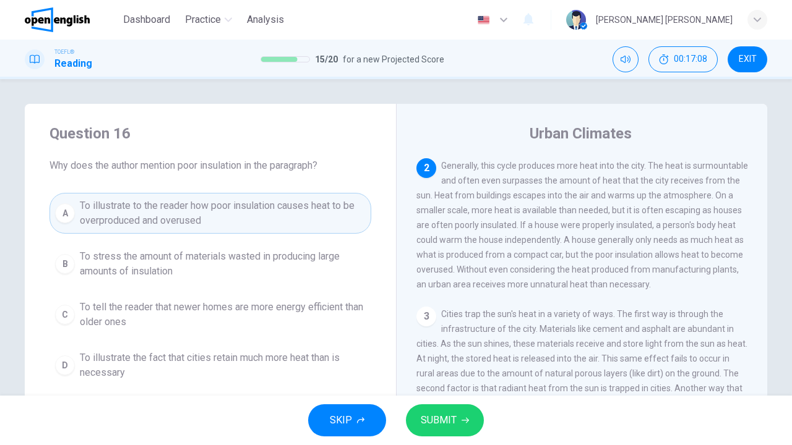
click at [445, 421] on span "SUBMIT" at bounding box center [439, 420] width 36 height 17
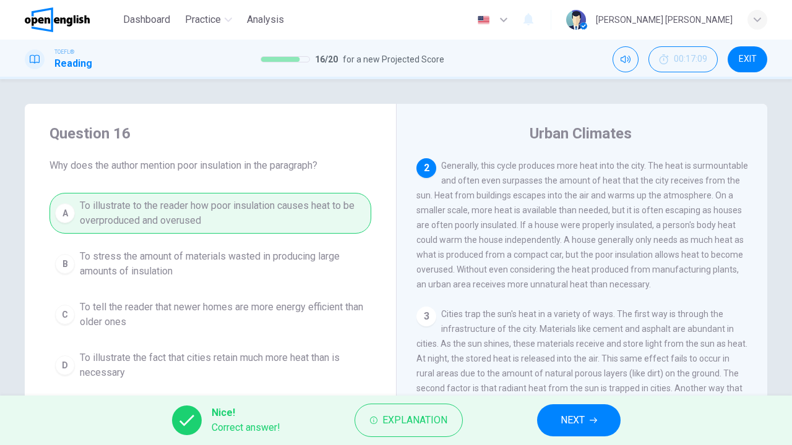
click at [594, 412] on button "NEXT" at bounding box center [579, 421] width 84 height 32
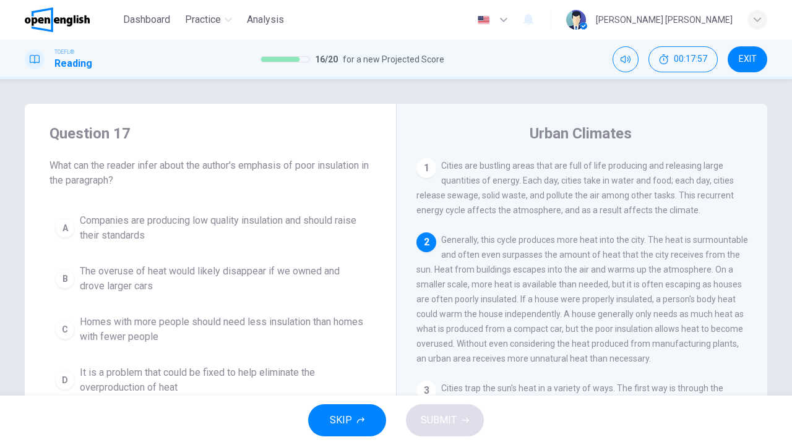
scroll to position [20, 0]
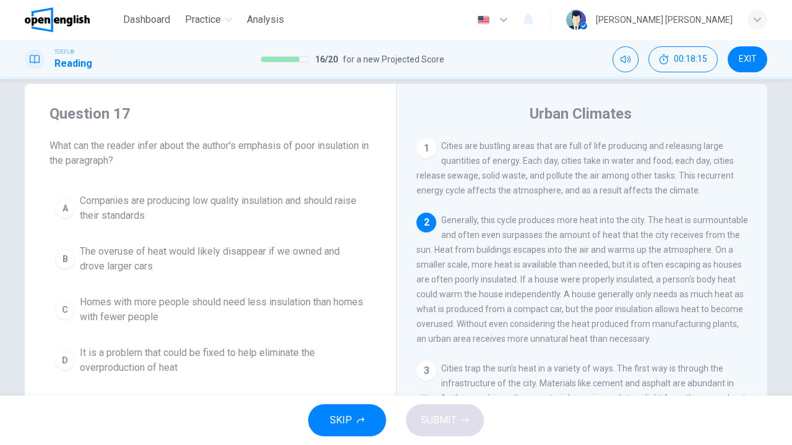
click at [273, 275] on button "B The overuse of heat would likely disappear if we owned and drove larger cars" at bounding box center [210, 259] width 322 height 41
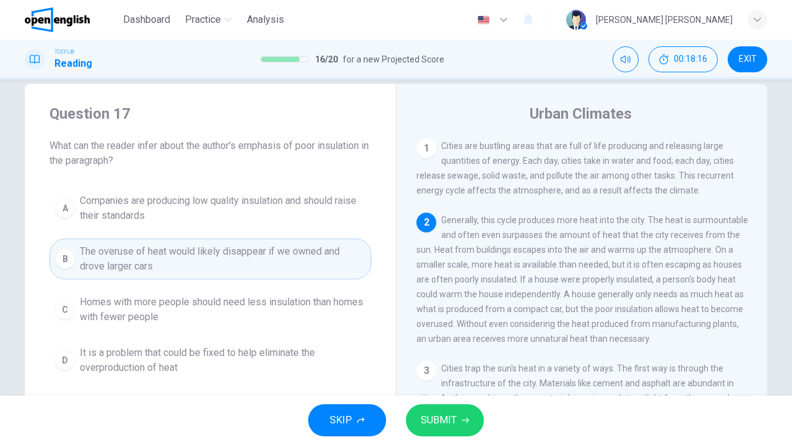
click at [471, 416] on button "SUBMIT" at bounding box center [445, 421] width 78 height 32
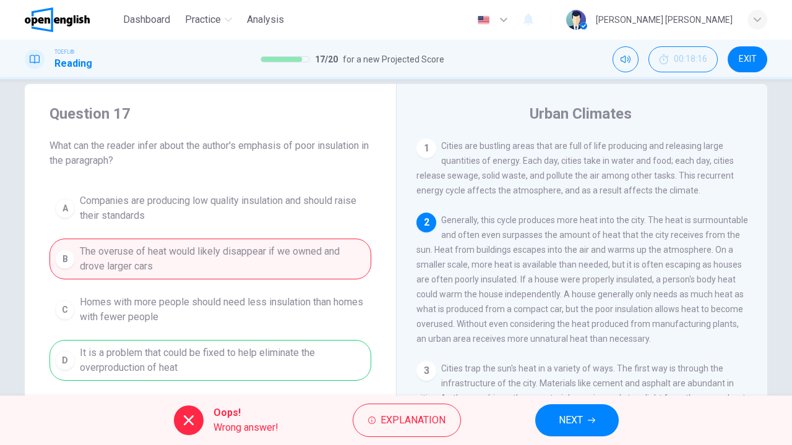
click at [574, 413] on span "NEXT" at bounding box center [571, 420] width 24 height 17
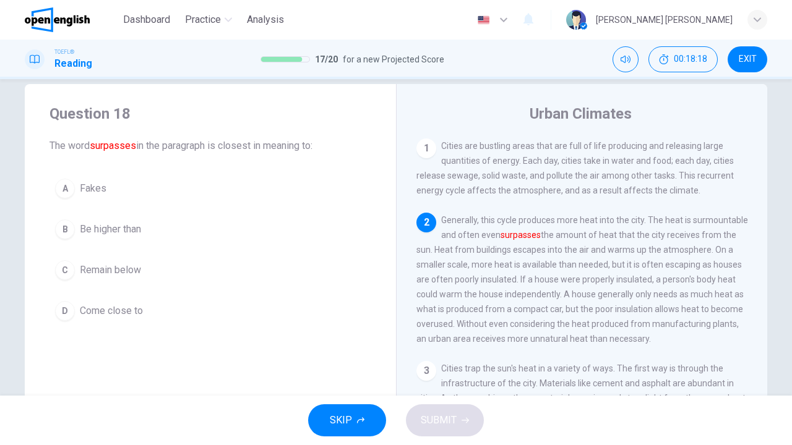
scroll to position [74, 0]
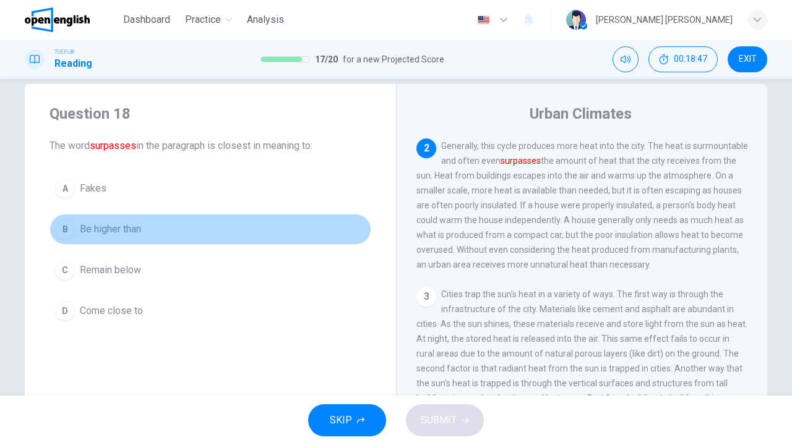
click at [60, 230] on div "B" at bounding box center [65, 230] width 20 height 20
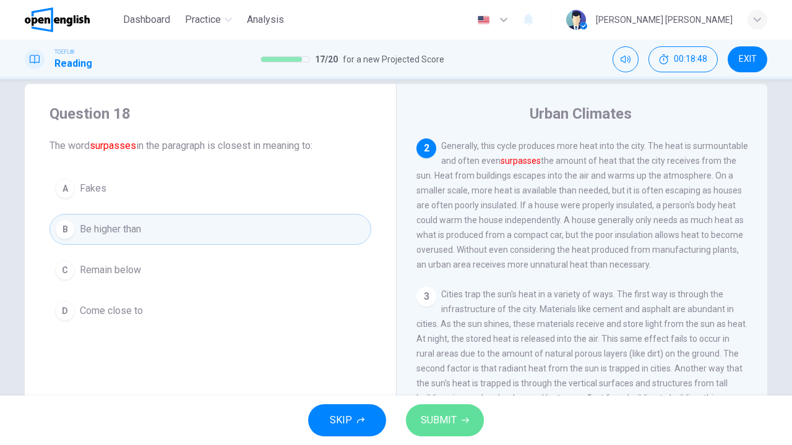
click at [427, 420] on span "SUBMIT" at bounding box center [439, 420] width 36 height 17
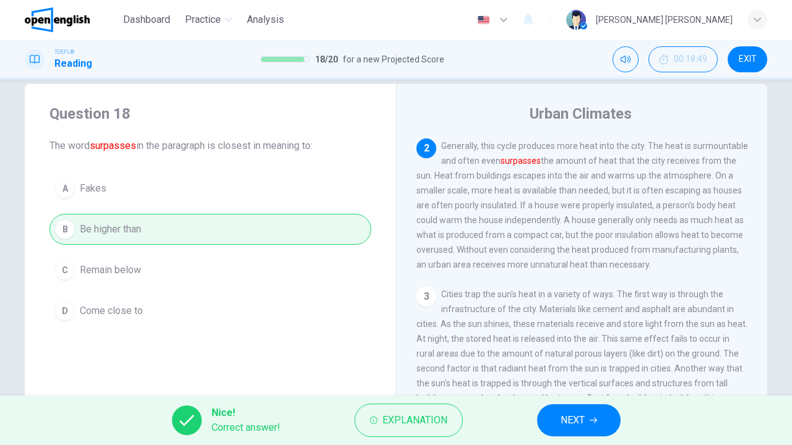
click at [574, 419] on span "NEXT" at bounding box center [573, 420] width 24 height 17
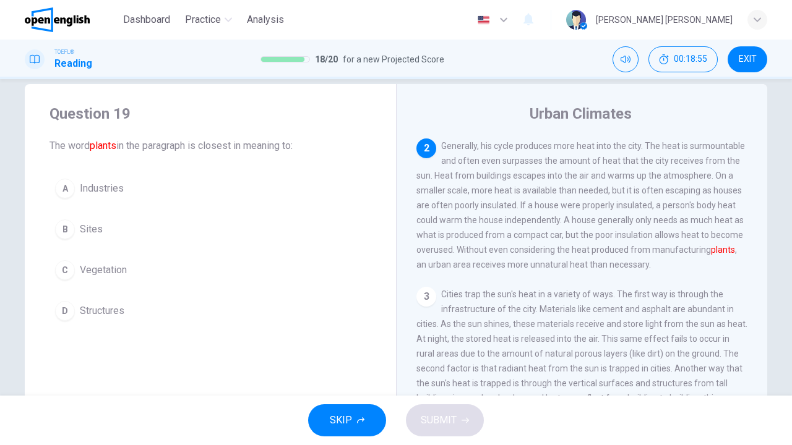
click at [88, 265] on span "Vegetation" at bounding box center [103, 270] width 47 height 15
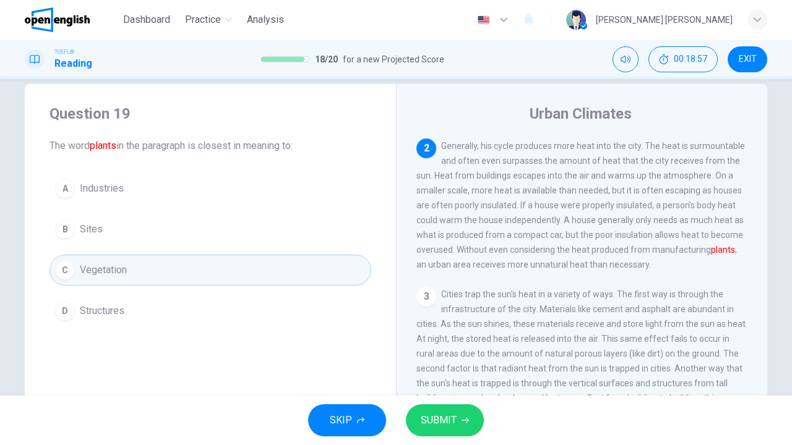
click at [466, 420] on icon "button" at bounding box center [465, 420] width 7 height 7
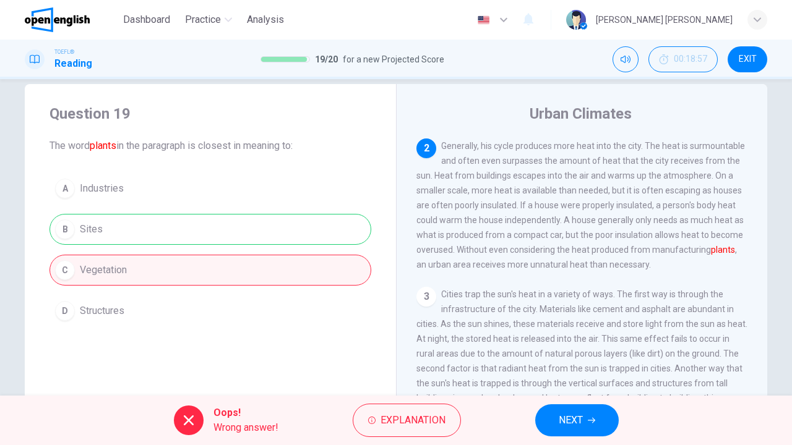
click at [579, 430] on button "NEXT" at bounding box center [577, 421] width 84 height 32
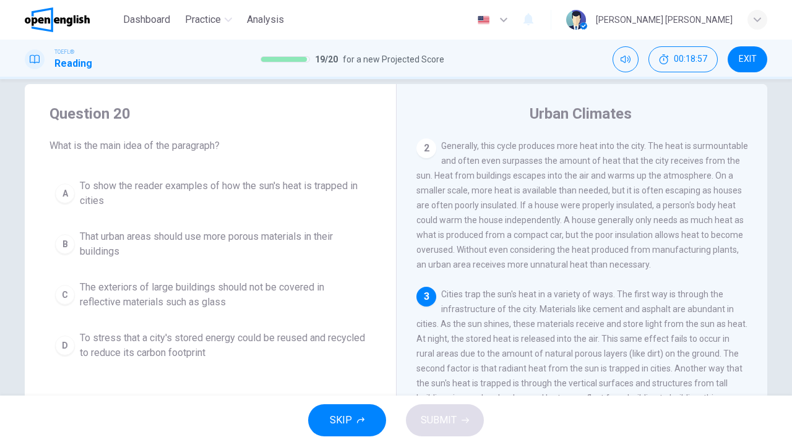
scroll to position [169, 0]
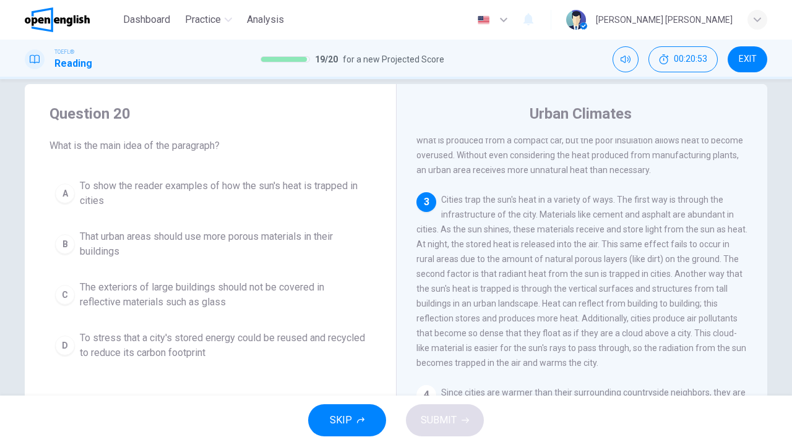
click at [196, 312] on button "C The exteriors of large buildings should not be covered in reflective material…" at bounding box center [210, 295] width 322 height 41
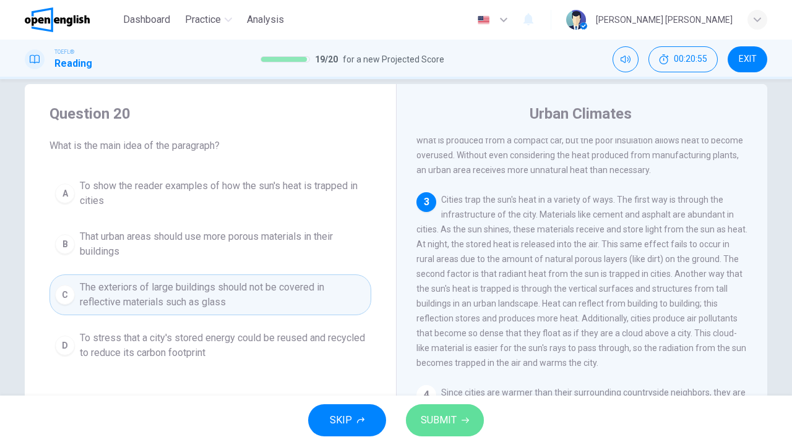
click at [415, 412] on button "SUBMIT" at bounding box center [445, 421] width 78 height 32
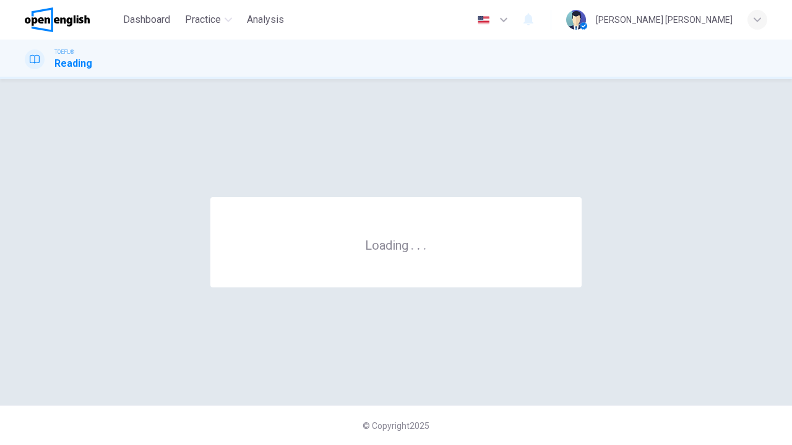
scroll to position [0, 0]
